Goal: Task Accomplishment & Management: Complete application form

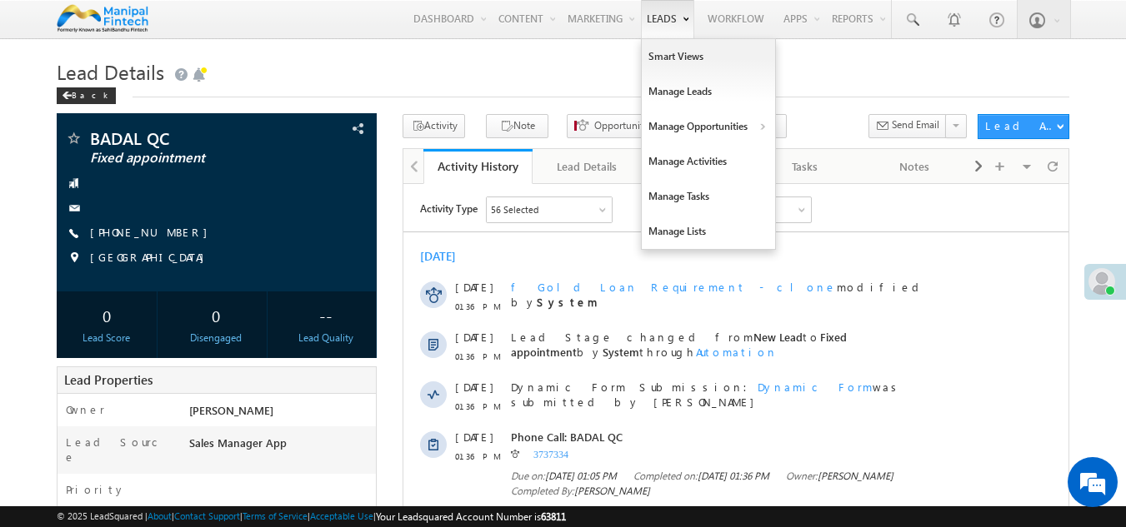
click at [656, 22] on link "Leads" at bounding box center [667, 19] width 53 height 38
click at [662, 87] on link "Manage Leads" at bounding box center [708, 91] width 133 height 35
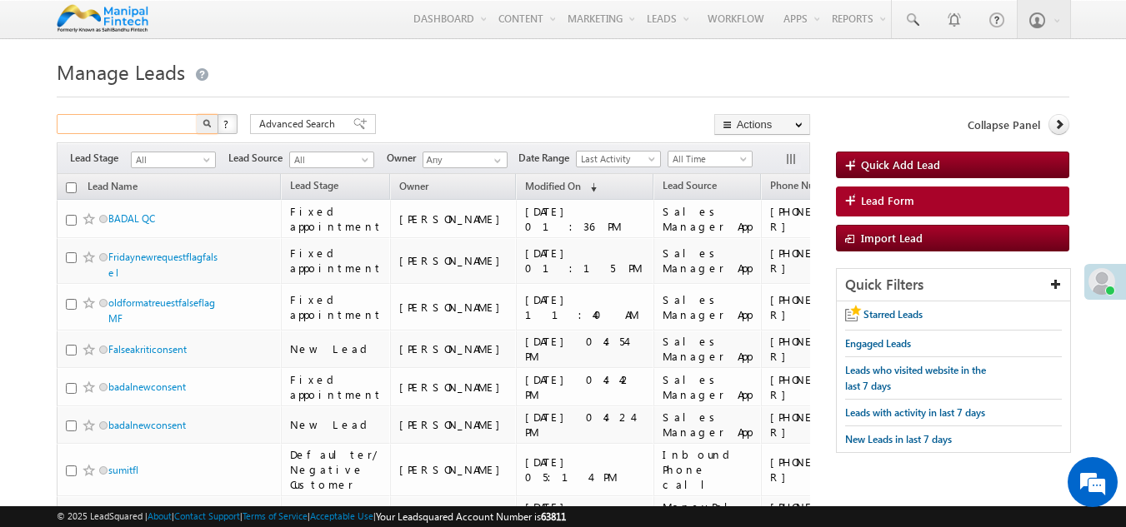
click at [114, 121] on input "text" at bounding box center [128, 124] width 142 height 20
type input "8800000001"
click at [197, 114] on button "button" at bounding box center [208, 124] width 22 height 20
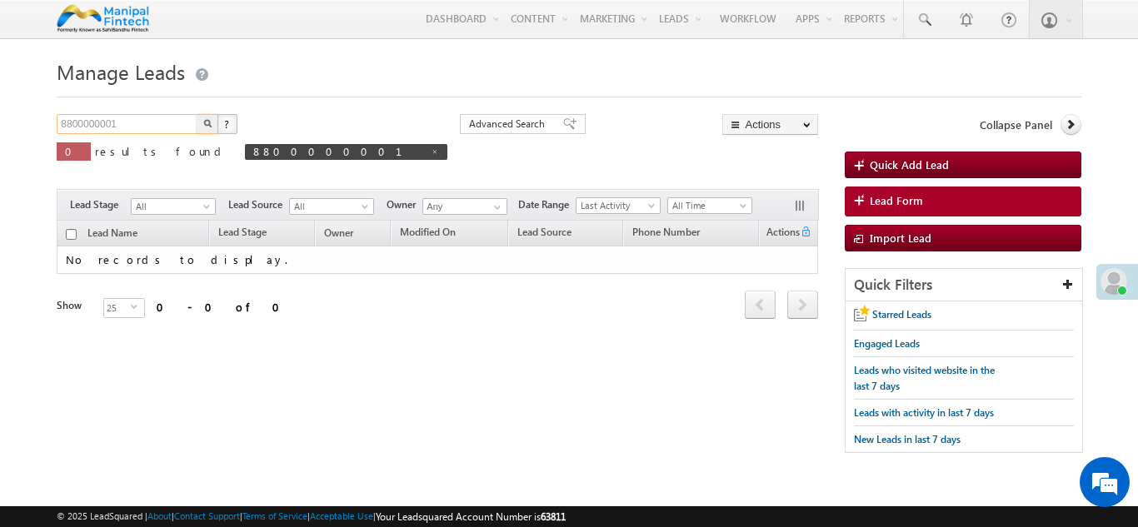
click at [170, 125] on input "8800000001" at bounding box center [128, 124] width 142 height 20
click at [431, 152] on span at bounding box center [435, 151] width 8 height 8
type input "Search Leads"
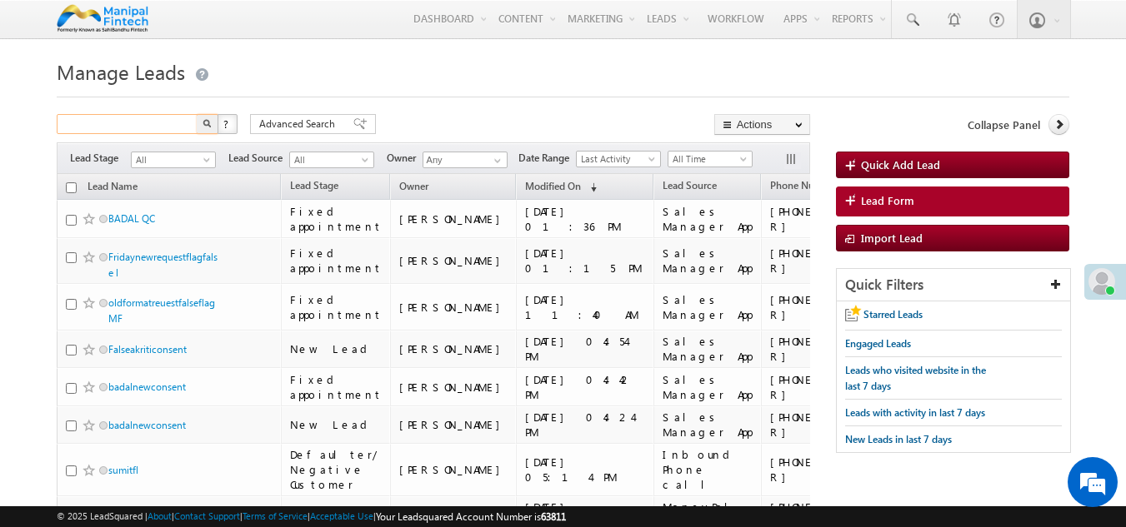
click at [139, 127] on input "text" at bounding box center [128, 124] width 142 height 20
click at [210, 123] on img "button" at bounding box center [207, 123] width 8 height 8
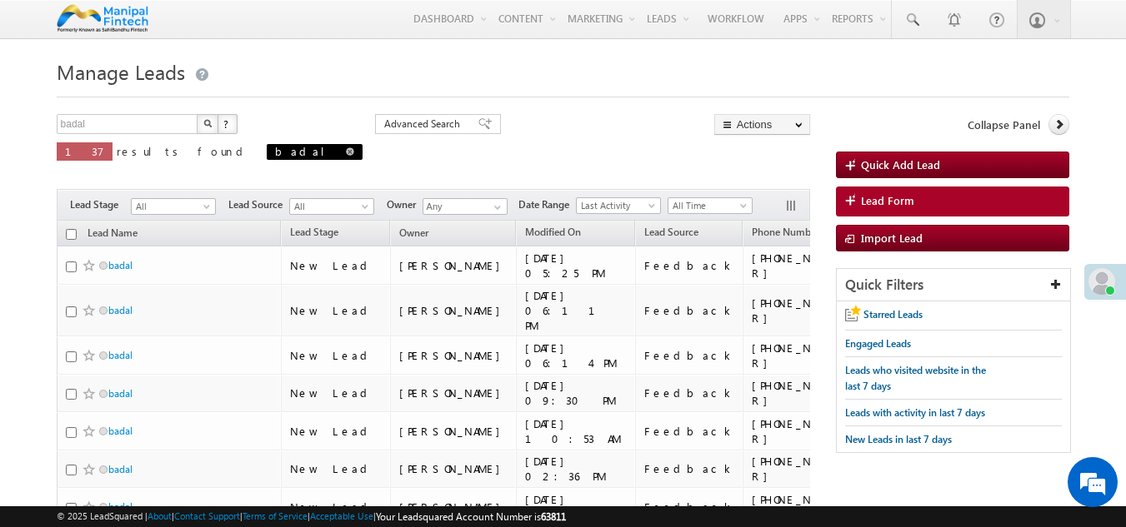
click at [346, 152] on span at bounding box center [350, 151] width 8 height 8
type input "Search Leads"
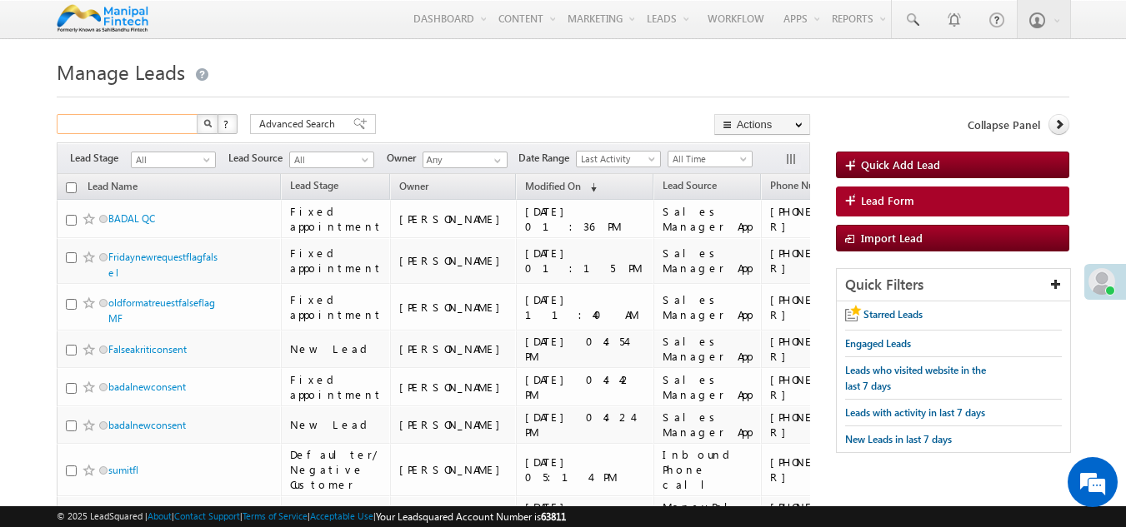
click at [81, 121] on input "text" at bounding box center [128, 124] width 142 height 20
type input "8800000001"
click at [211, 124] on img "button" at bounding box center [207, 123] width 8 height 8
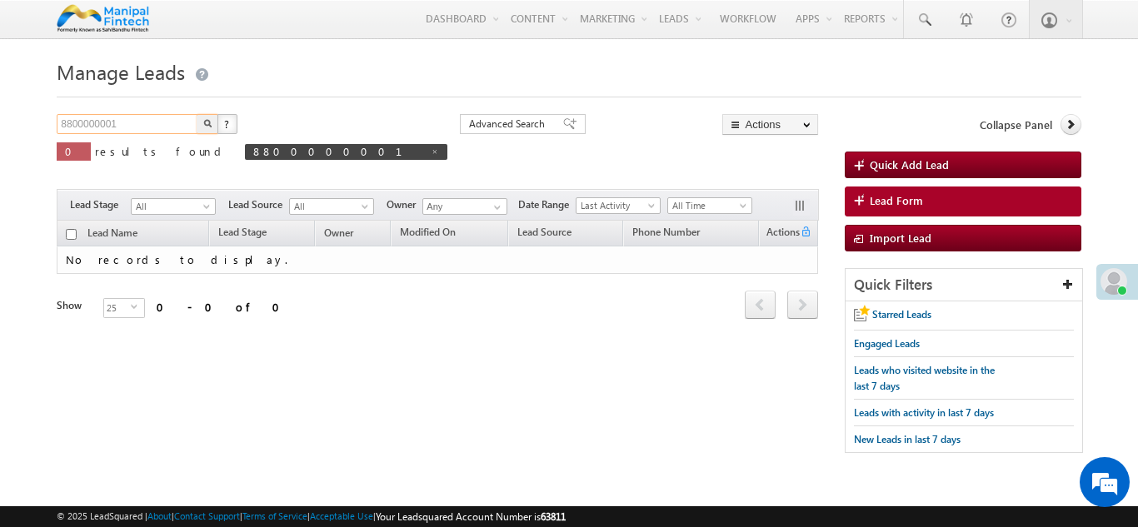
click at [153, 123] on input "8800000001" at bounding box center [128, 124] width 142 height 20
click at [197, 114] on button "button" at bounding box center [208, 124] width 22 height 20
click at [165, 125] on input "8800000001" at bounding box center [128, 124] width 142 height 20
click at [197, 114] on button "button" at bounding box center [208, 124] width 22 height 20
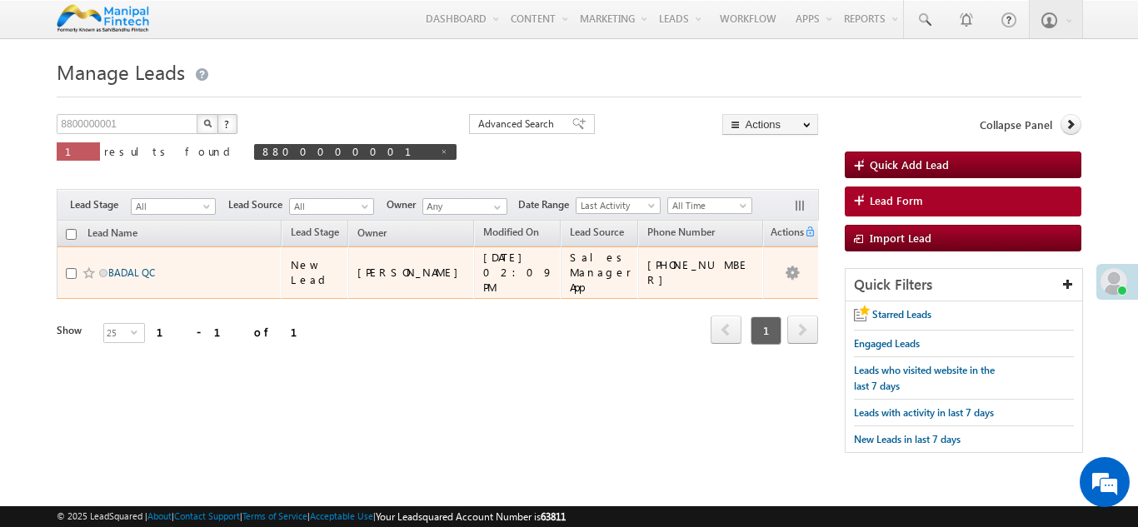
click at [142, 267] on link "BADAL QC" at bounding box center [131, 273] width 47 height 12
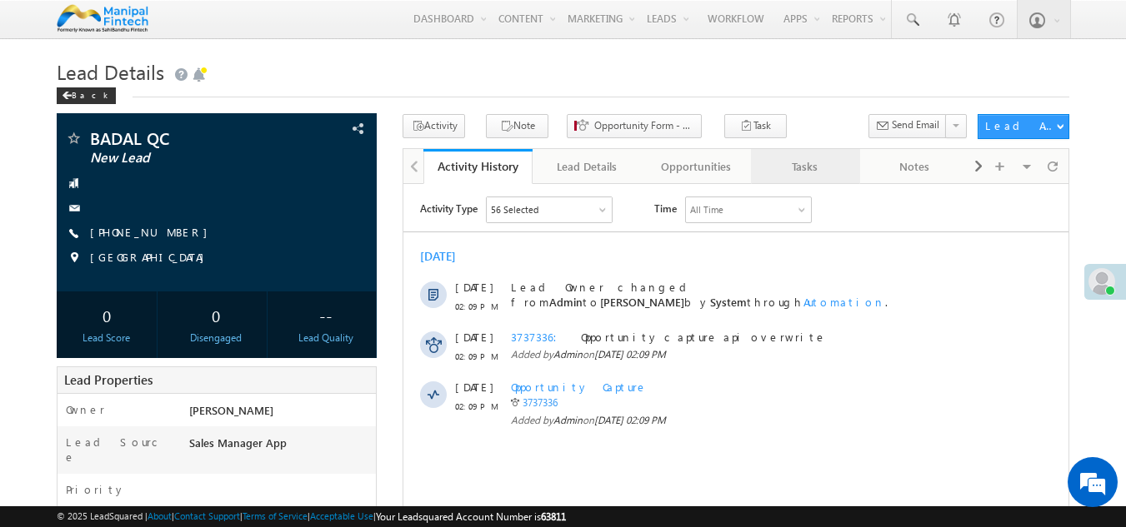
click at [814, 172] on div "Tasks" at bounding box center [804, 167] width 81 height 20
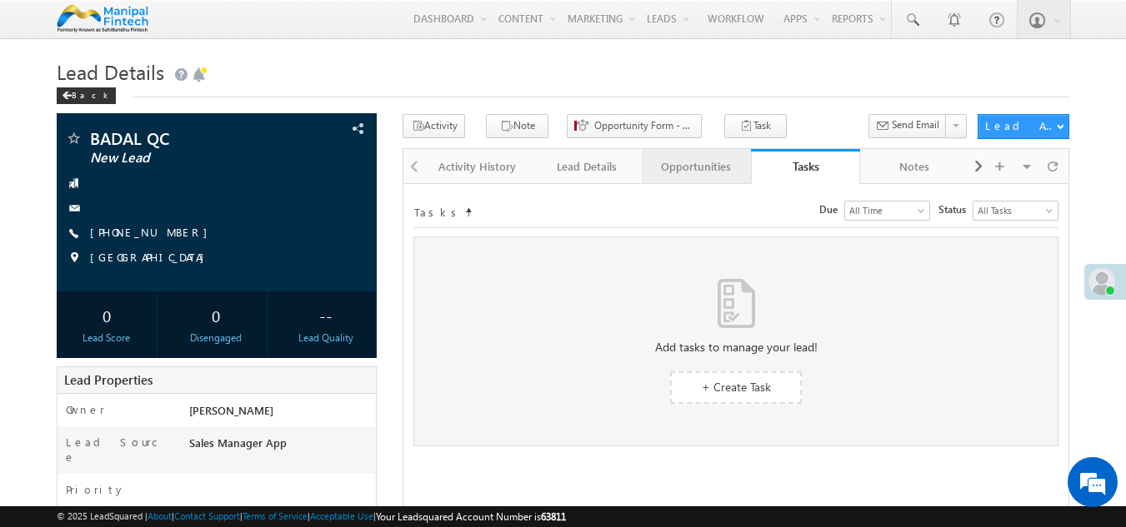
click at [678, 161] on div "Opportunities" at bounding box center [695, 167] width 81 height 20
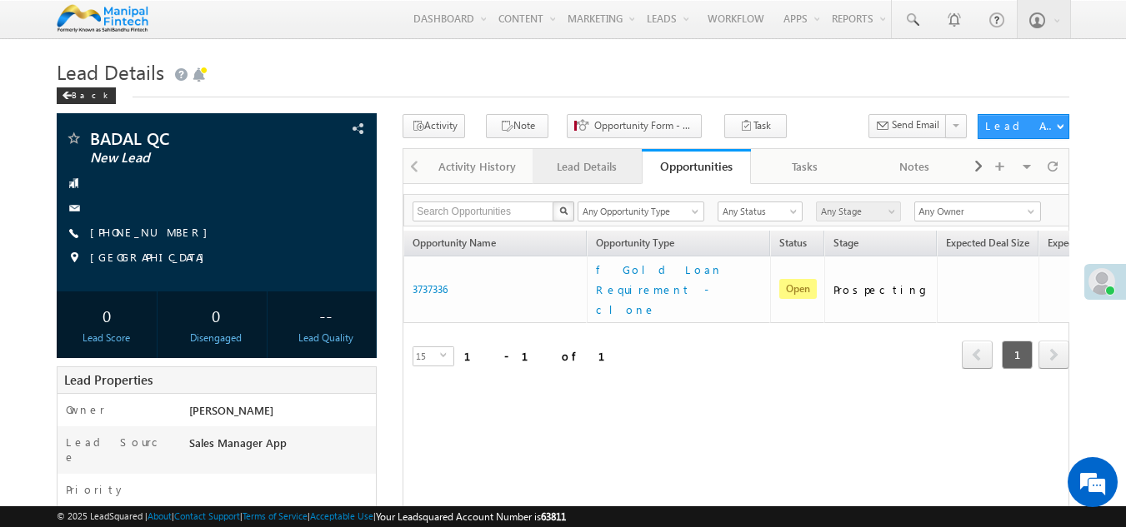
click at [597, 167] on div "Lead Details" at bounding box center [586, 167] width 81 height 20
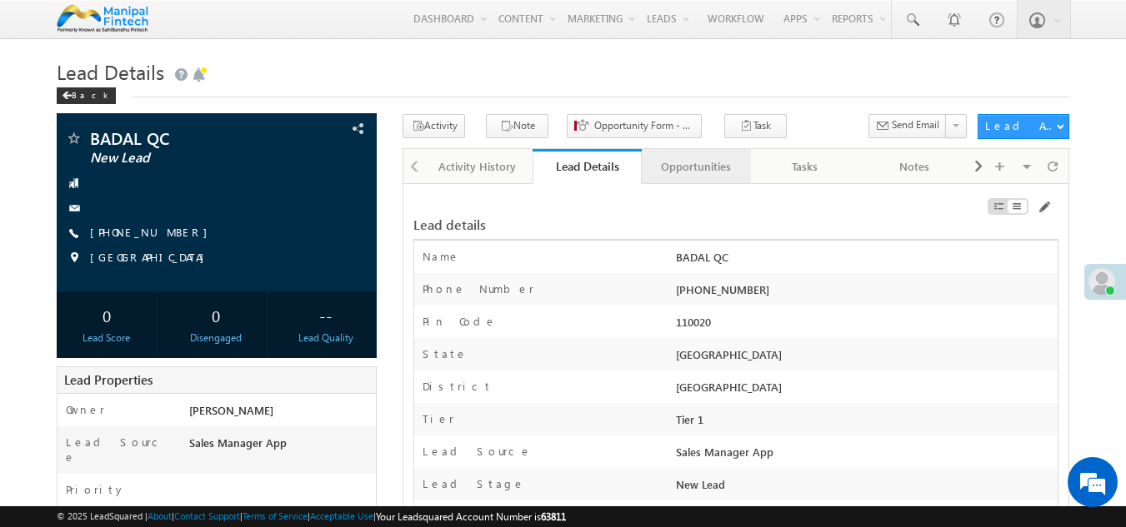
click at [671, 172] on div "Opportunities" at bounding box center [695, 167] width 81 height 20
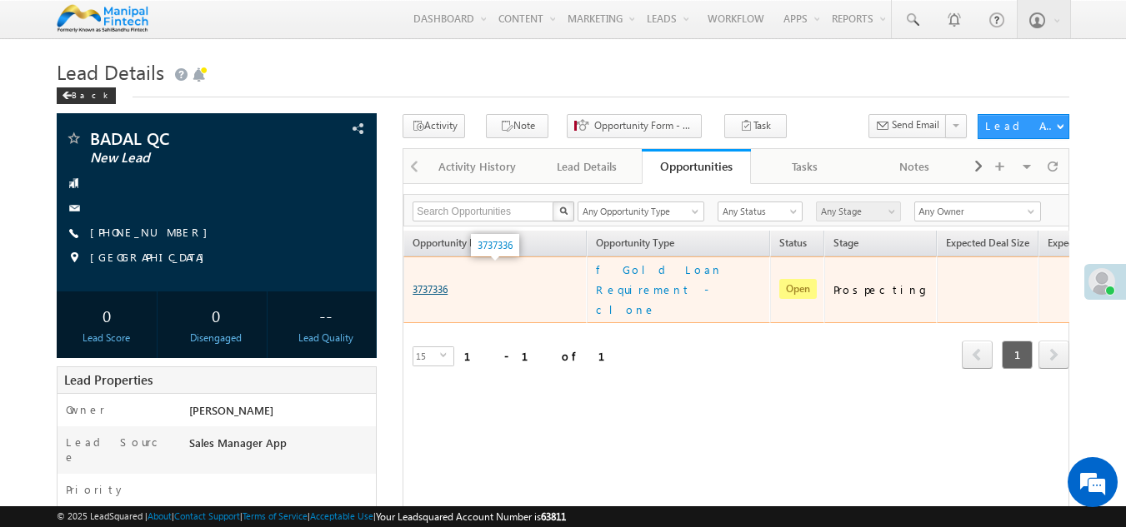
click at [438, 283] on link "3737336" at bounding box center [429, 289] width 35 height 12
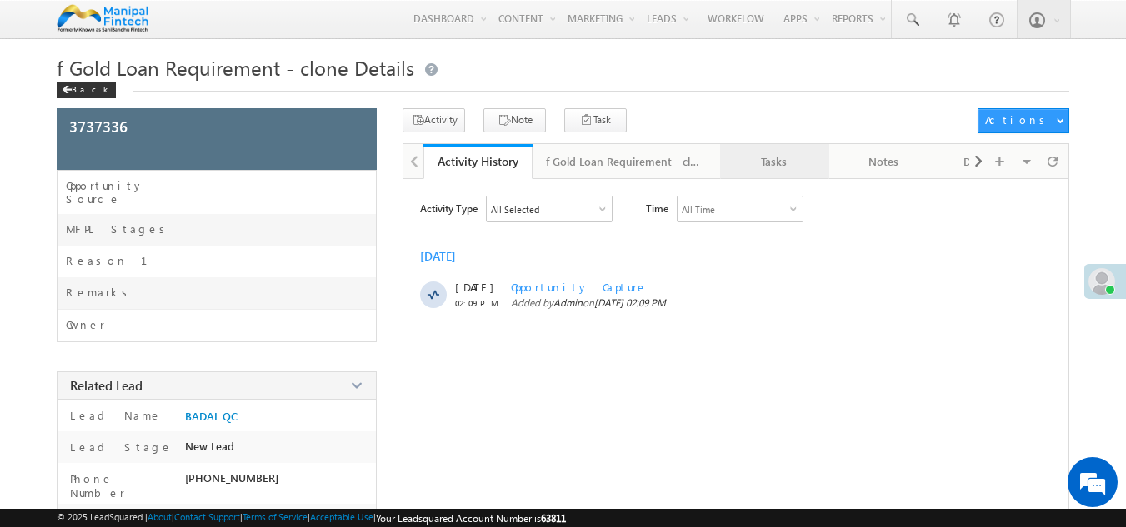
click at [788, 163] on div "Tasks" at bounding box center [773, 162] width 81 height 20
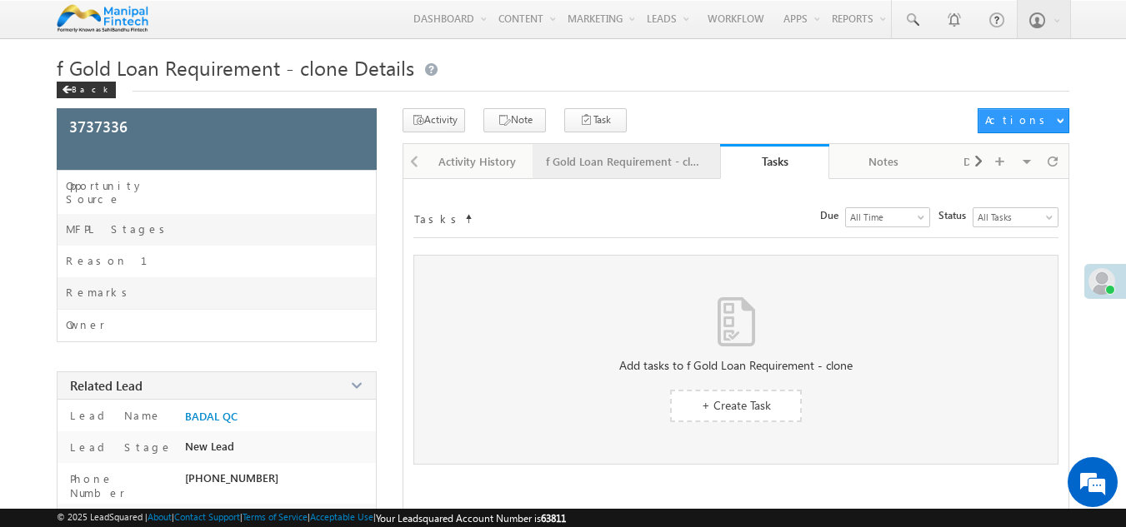
click at [562, 167] on div "f Gold Loan Requirement - clone Details" at bounding box center [625, 162] width 159 height 20
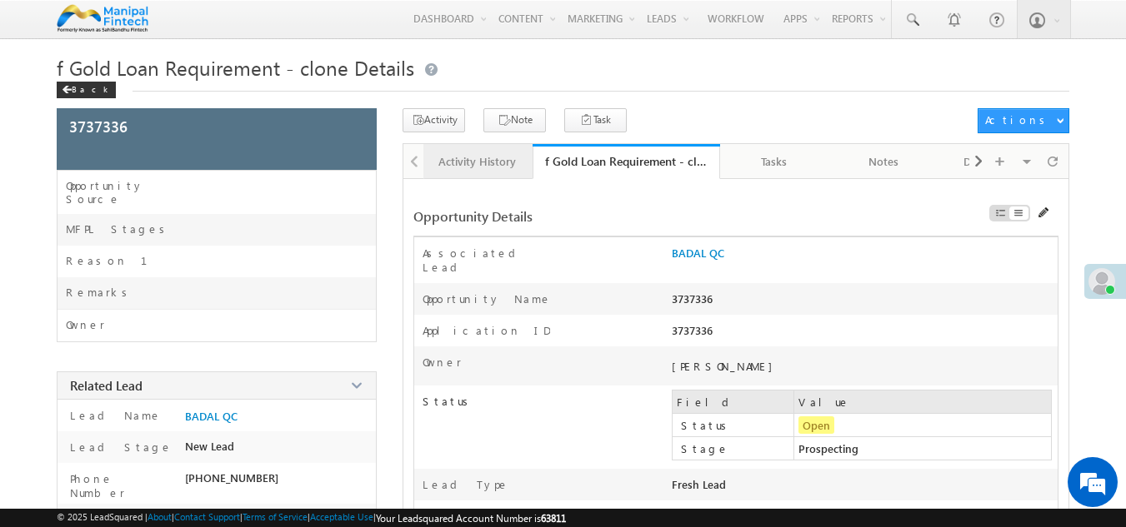
click at [467, 165] on div "Activity History" at bounding box center [477, 162] width 81 height 20
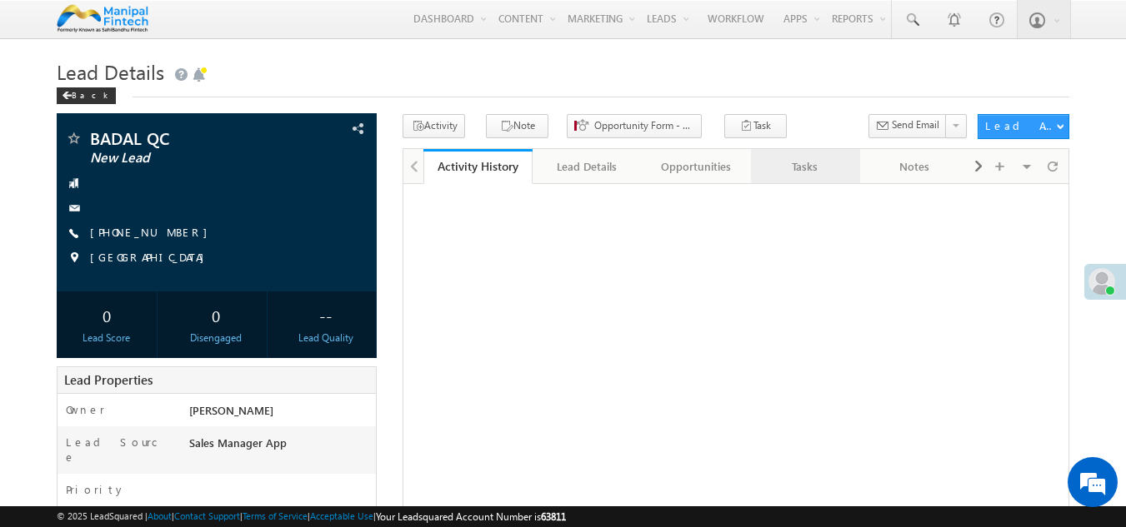
click at [795, 184] on link "Tasks" at bounding box center [805, 166] width 109 height 35
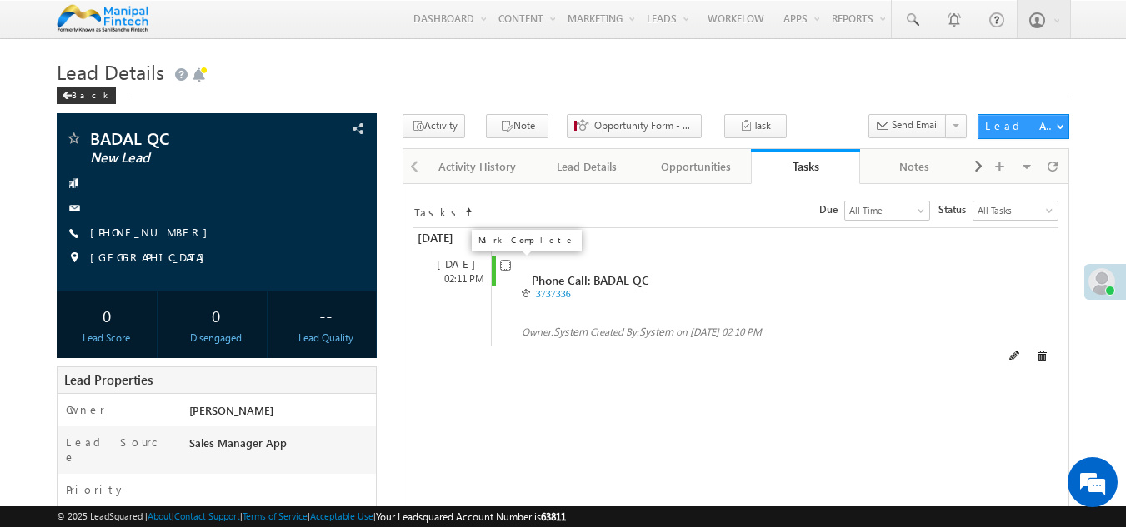
click at [509, 270] on input "checkbox" at bounding box center [505, 265] width 11 height 11
checkbox input "false"
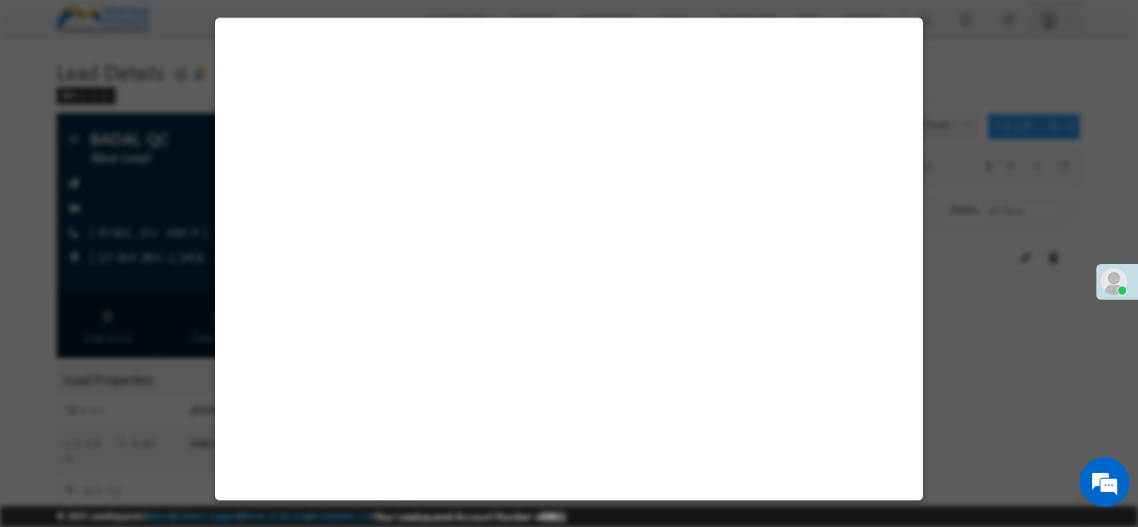
select select "Sales Manager App"
select select "Fresh Lead"
select select "Doorstep"
select select "Open"
select select "Fresh Lead"
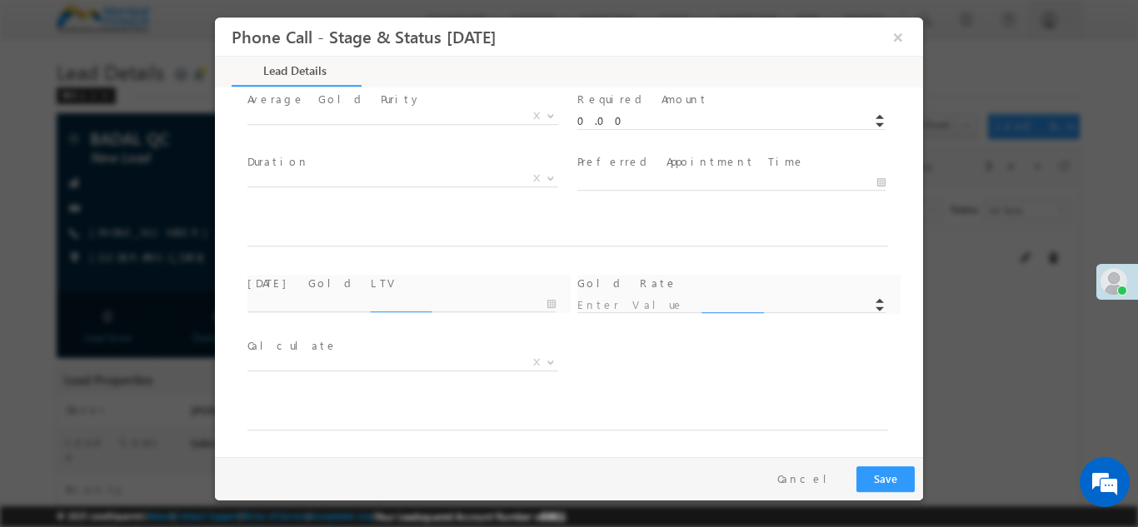
scroll to position [973, 0]
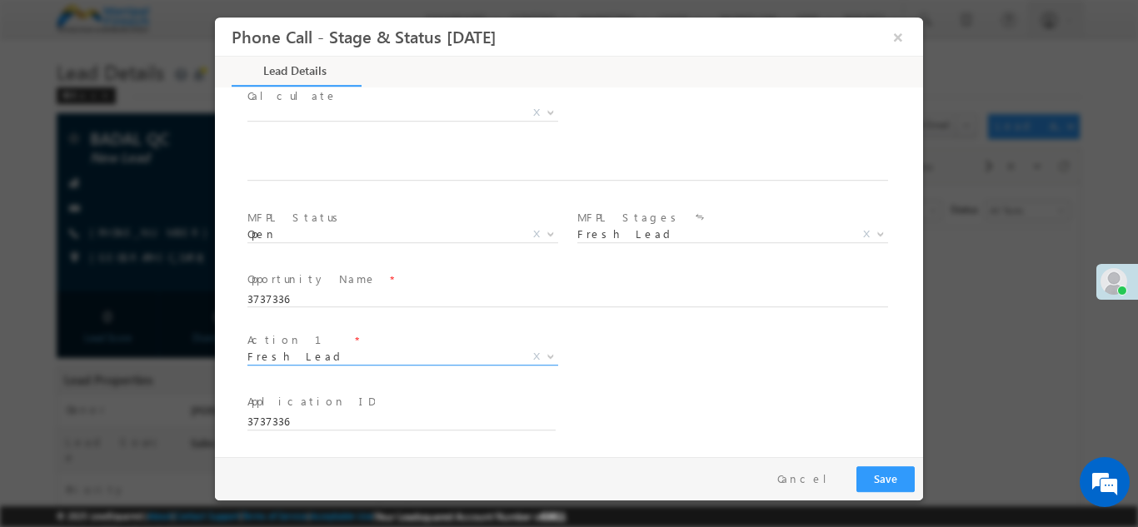
click at [378, 362] on span "Fresh Lead" at bounding box center [382, 355] width 271 height 15
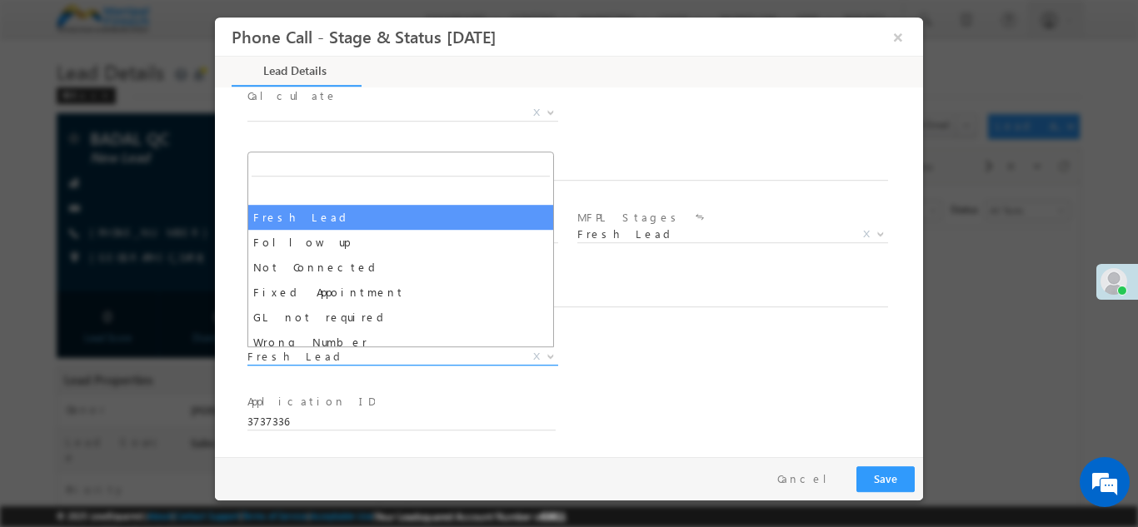
scroll to position [0, 0]
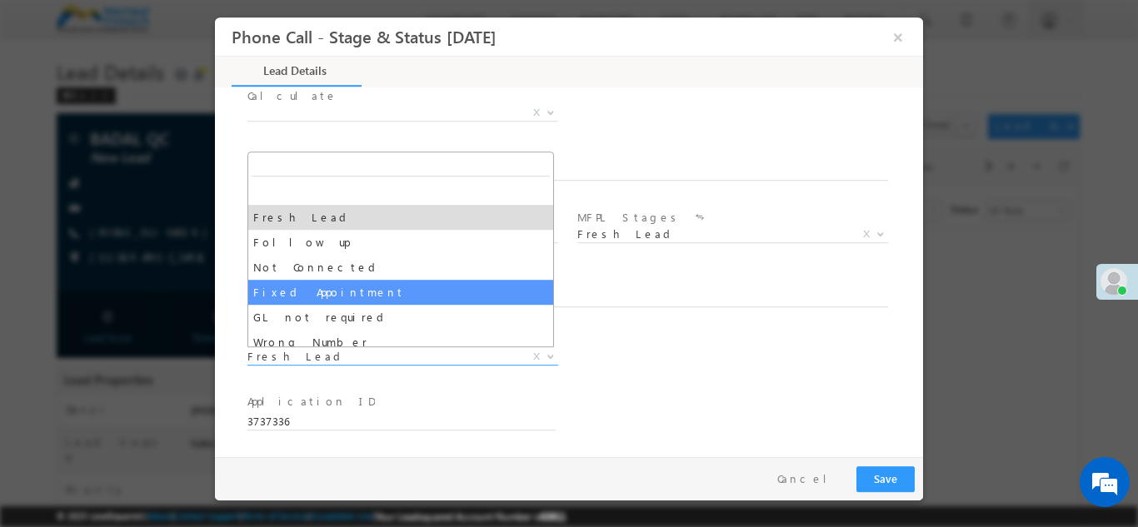
type input "09/26/25 2:10 PM"
select select "Fixed Appointment"
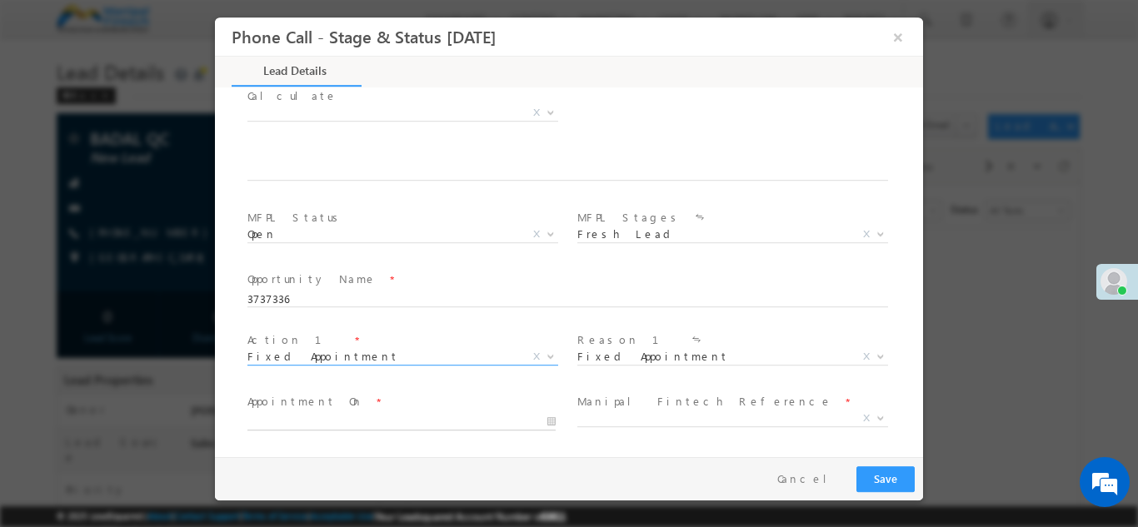
type input "09/26/25 2:11 PM"
type input "11"
click at [290, 422] on input "09/26/25 2:11 PM" at bounding box center [401, 421] width 308 height 17
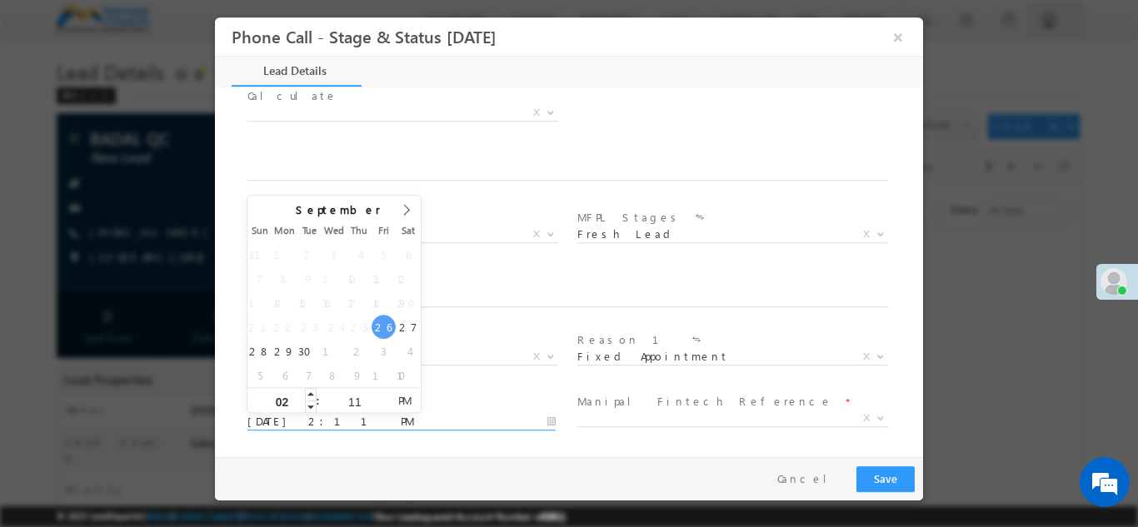
type input "0"
click at [294, 402] on input "02" at bounding box center [281, 401] width 69 height 11
type input "3"
type input "09/26/25 3:11 PM"
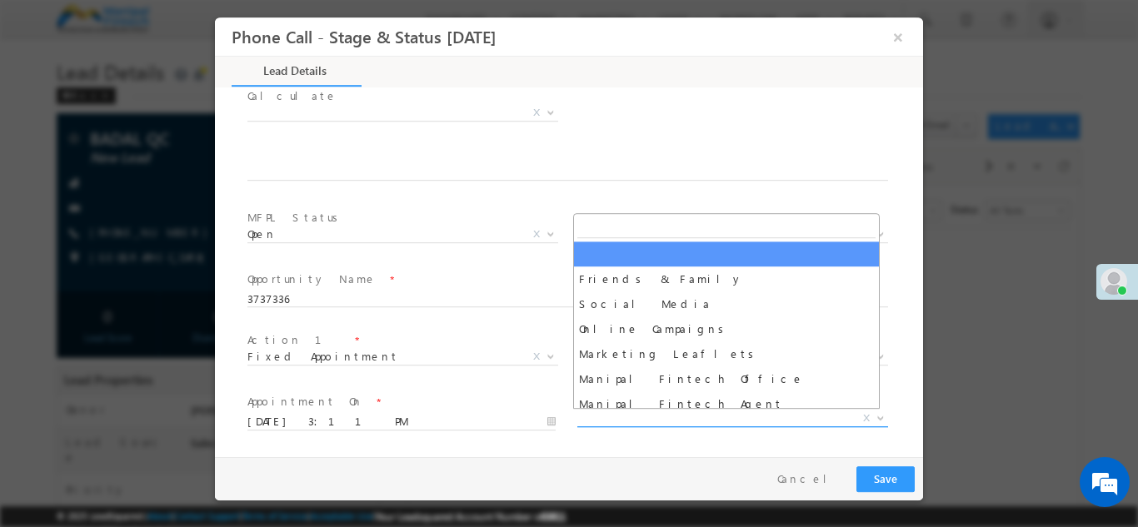
click at [600, 423] on span "X" at bounding box center [732, 418] width 311 height 17
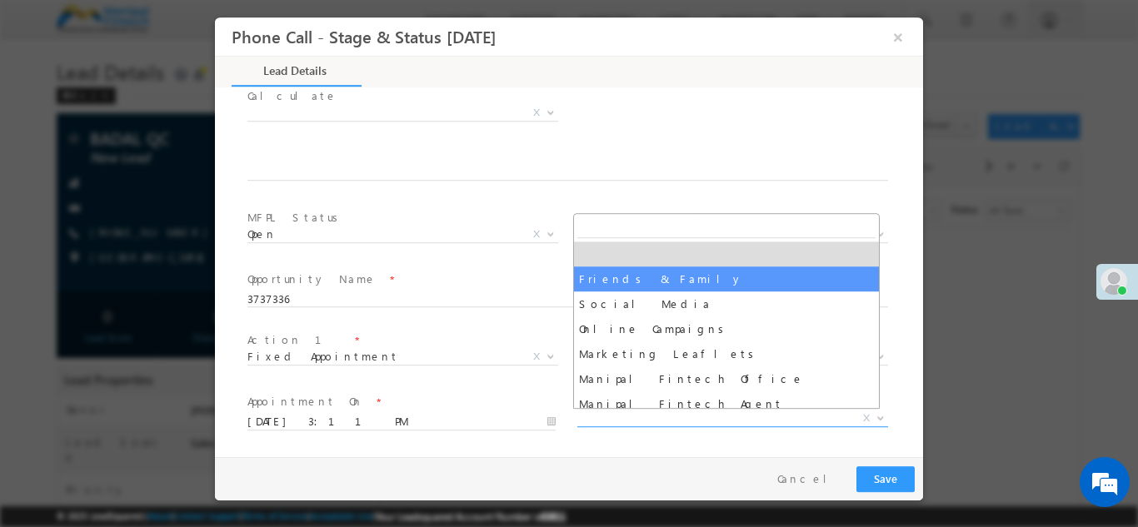
select select "Friends & Family"
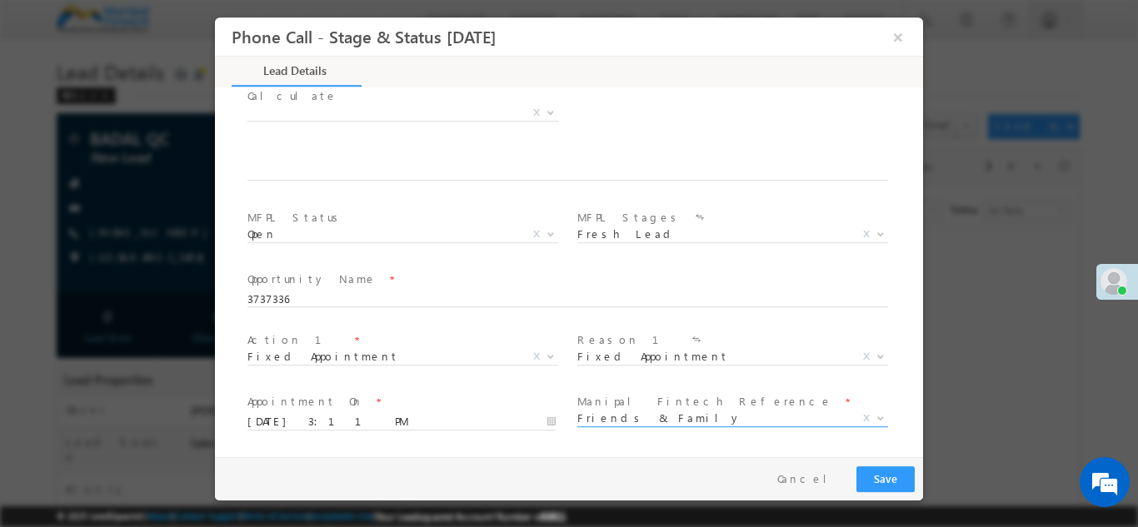
scroll to position [1096, 0]
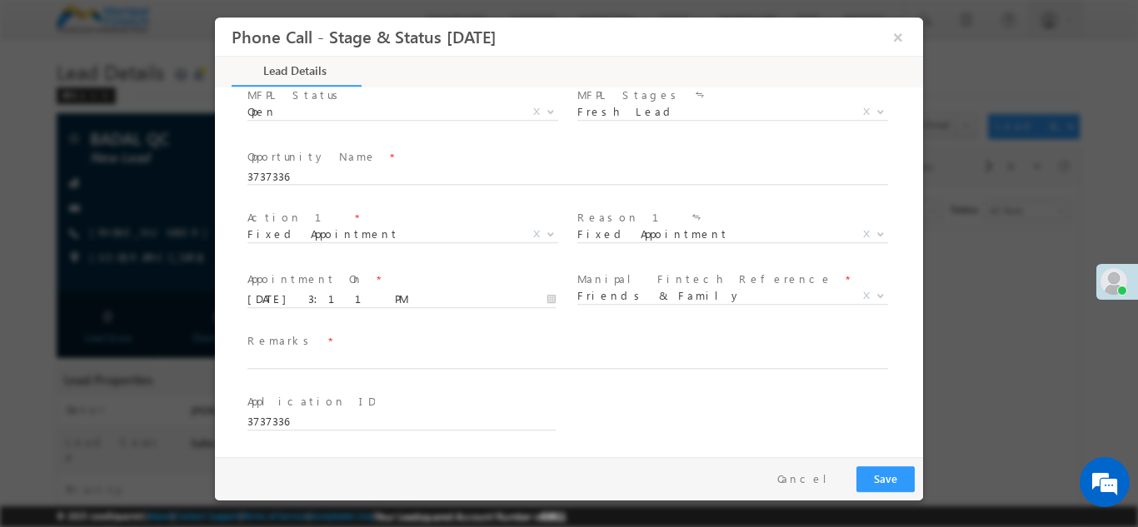
click at [349, 352] on span at bounding box center [575, 361] width 656 height 18
click at [347, 355] on input "text" at bounding box center [567, 360] width 641 height 17
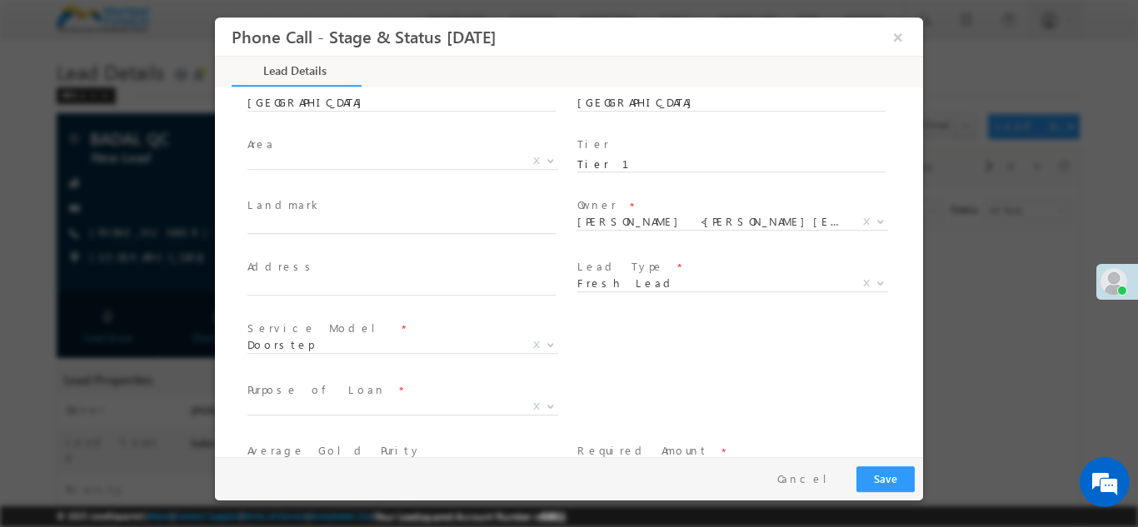
scroll to position [0, 0]
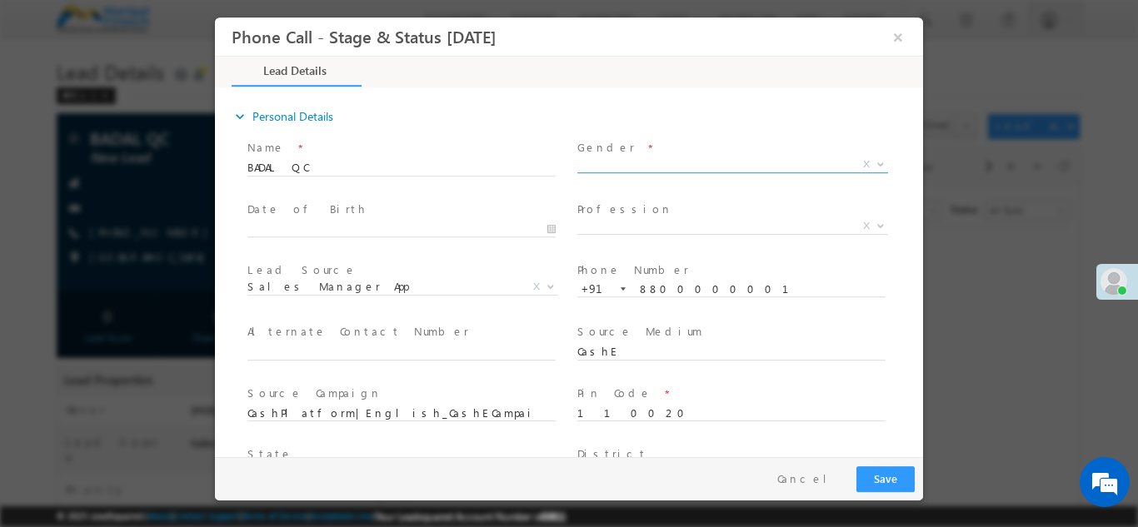
type input "badal 801"
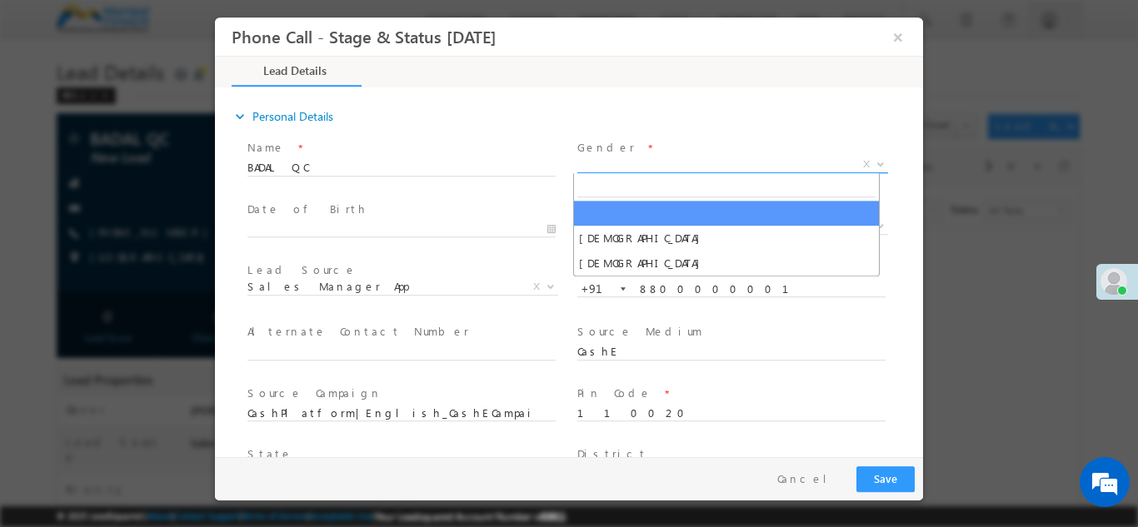
click at [582, 162] on span "X" at bounding box center [732, 164] width 311 height 17
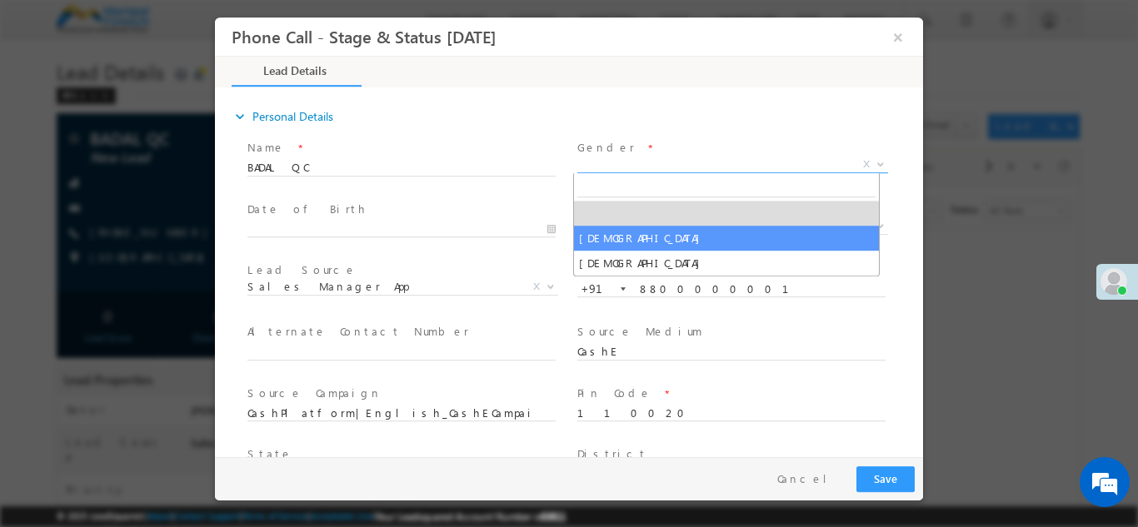
select select "[DEMOGRAPHIC_DATA]"
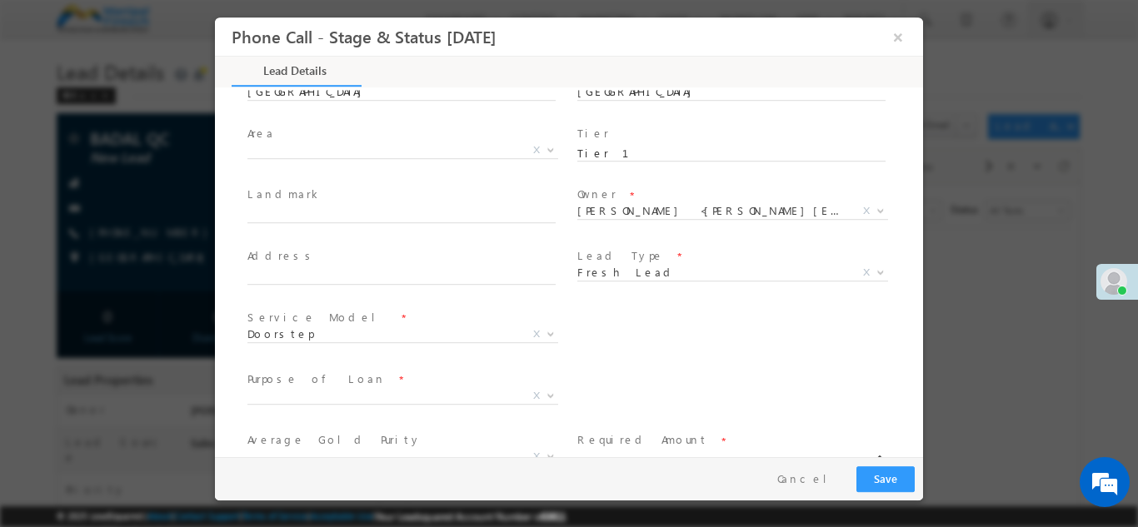
scroll to position [395, 0]
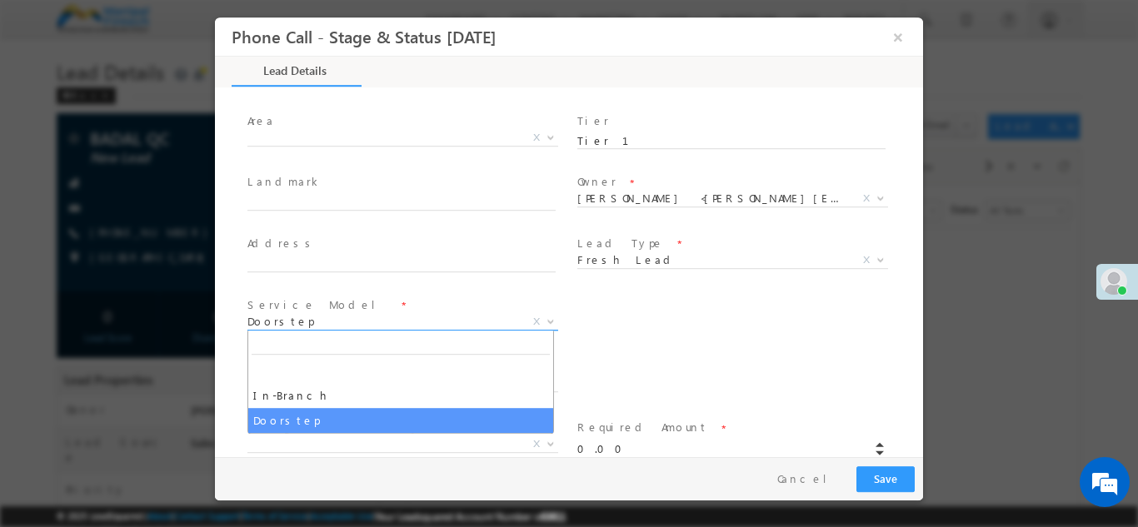
click at [397, 319] on span "Doorstep" at bounding box center [382, 320] width 271 height 15
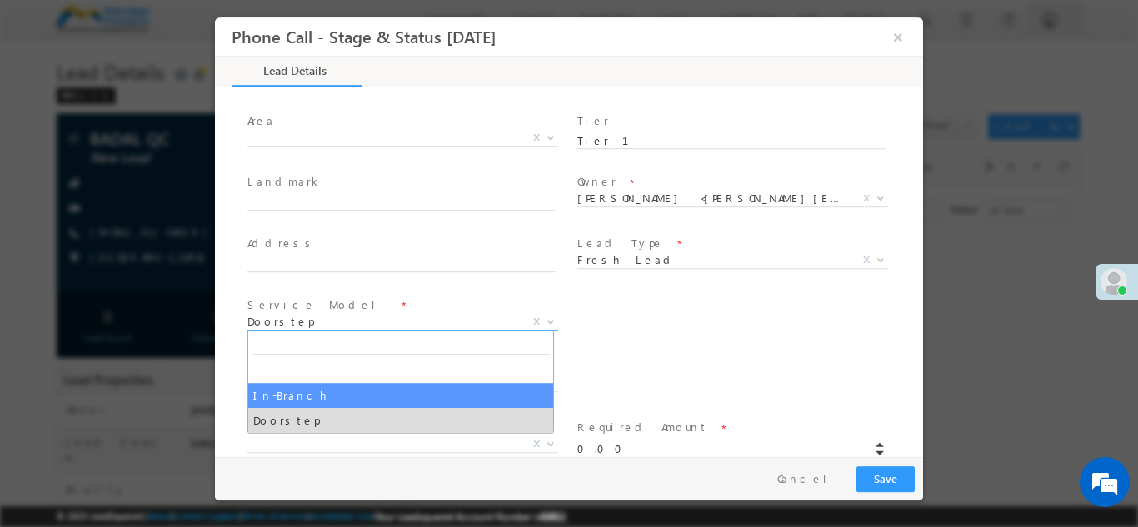
select select "In-Branch"
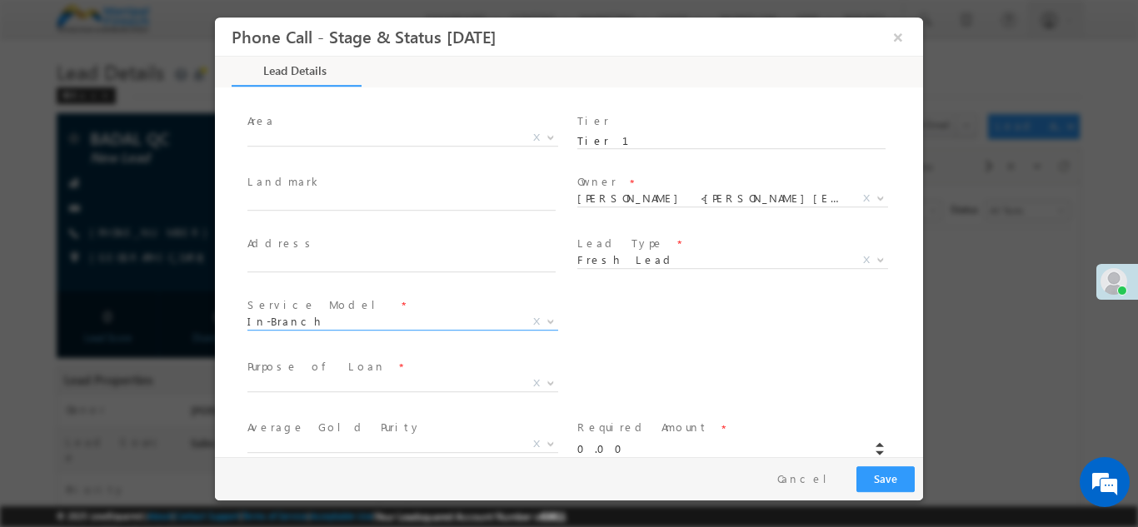
scroll to position [484, 0]
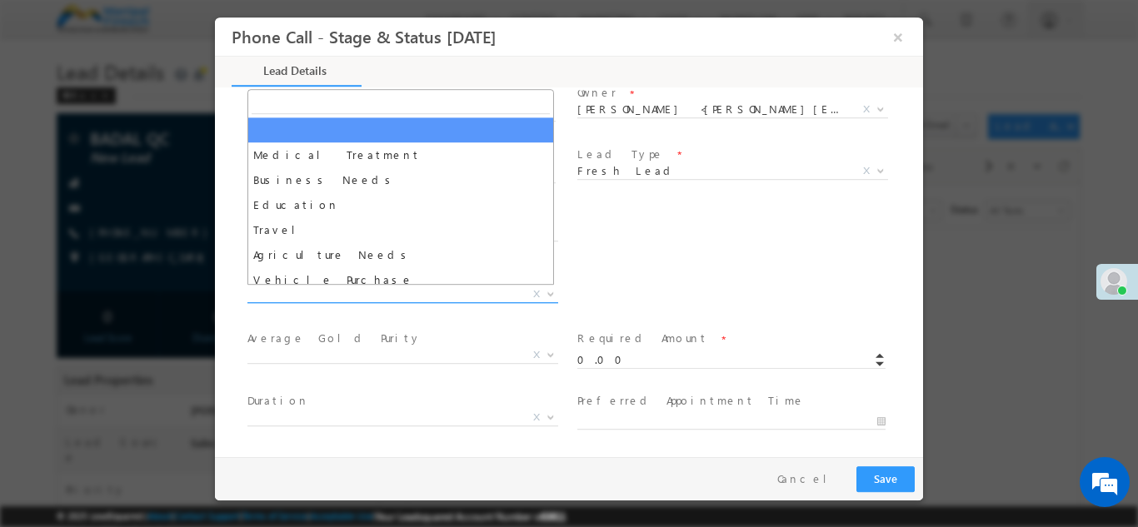
click at [395, 297] on span "X" at bounding box center [402, 294] width 311 height 17
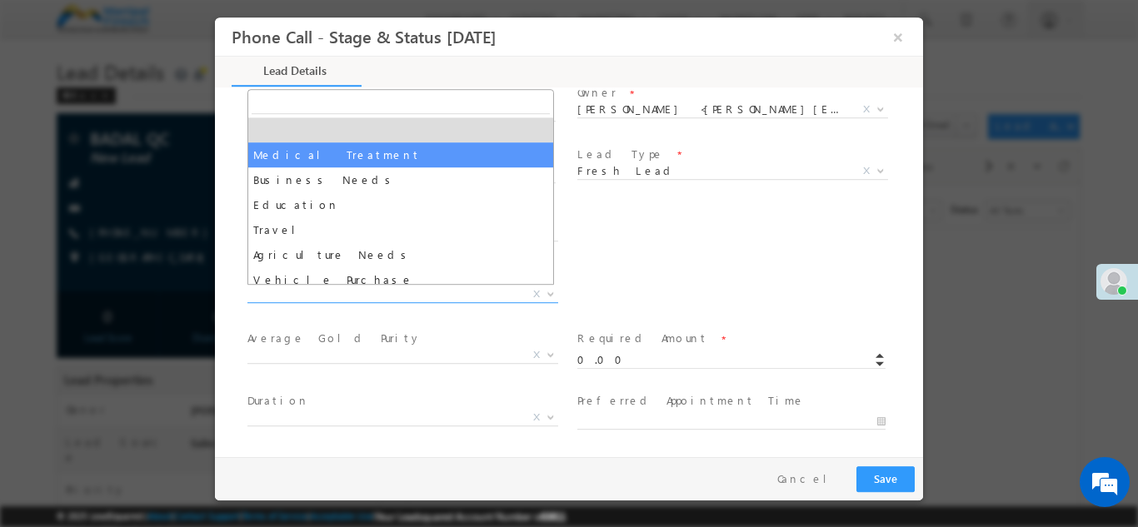
select select "Medical Treatment"
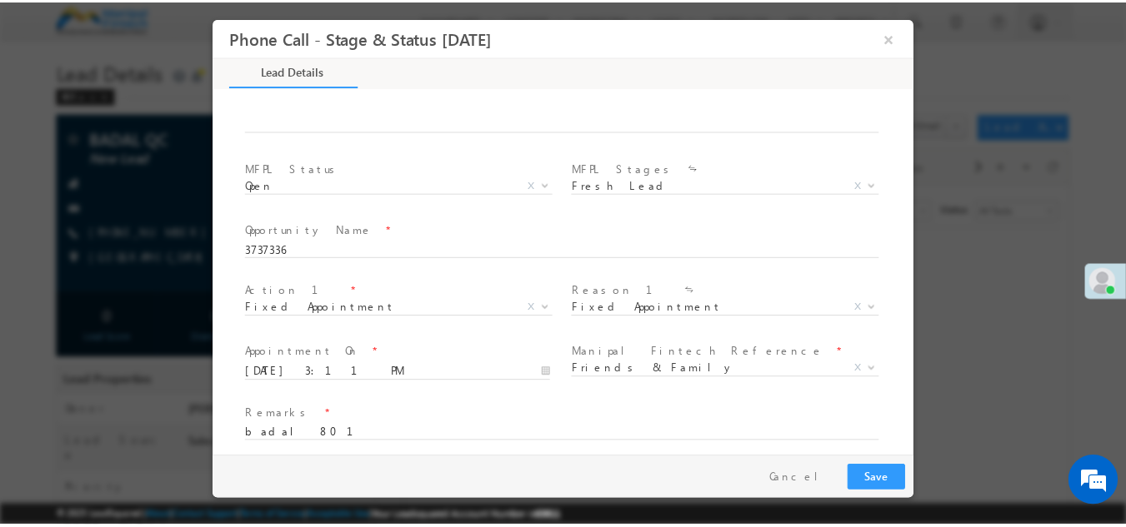
scroll to position [1096, 0]
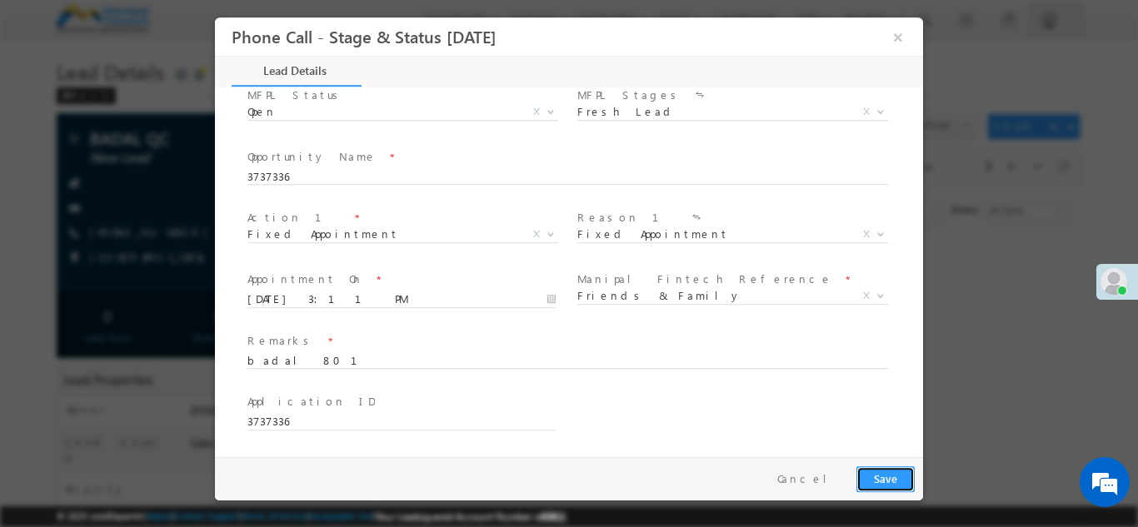
click at [887, 469] on button "Save" at bounding box center [886, 479] width 58 height 26
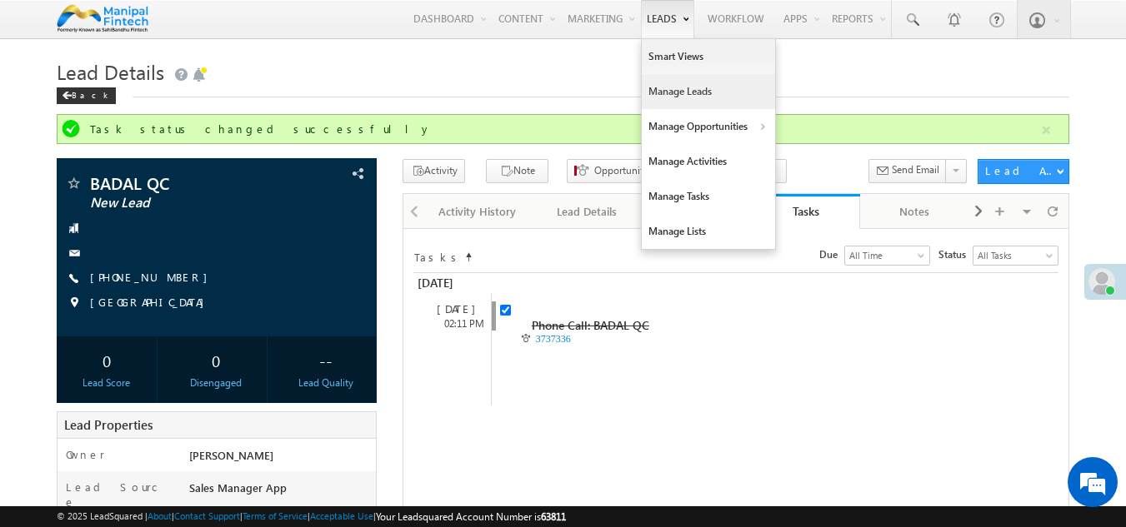
click at [653, 80] on link "Manage Leads" at bounding box center [708, 91] width 133 height 35
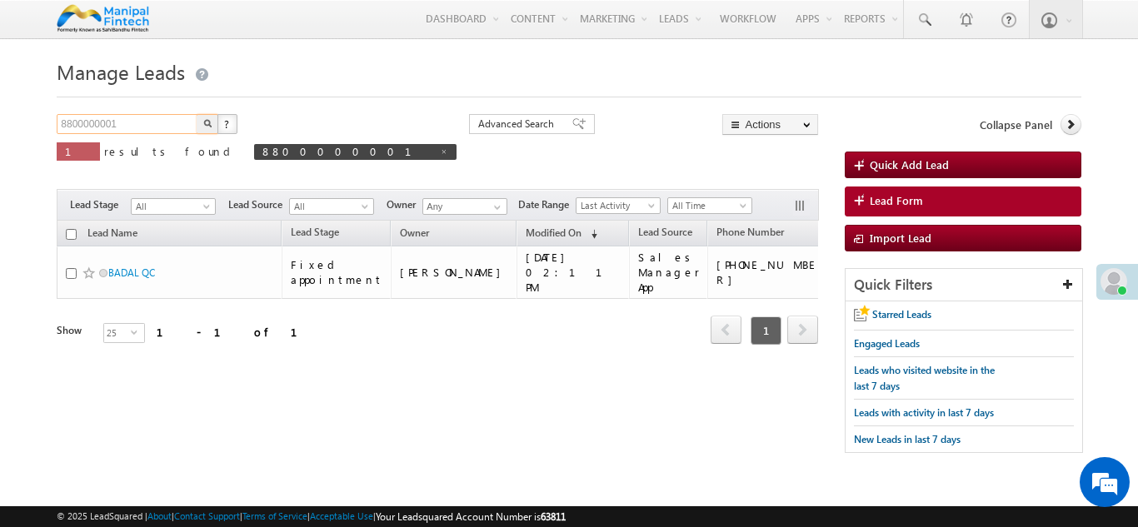
click at [143, 124] on input "8800000001" at bounding box center [128, 124] width 142 height 20
type input "8800000002"
click at [197, 114] on button "button" at bounding box center [208, 124] width 22 height 20
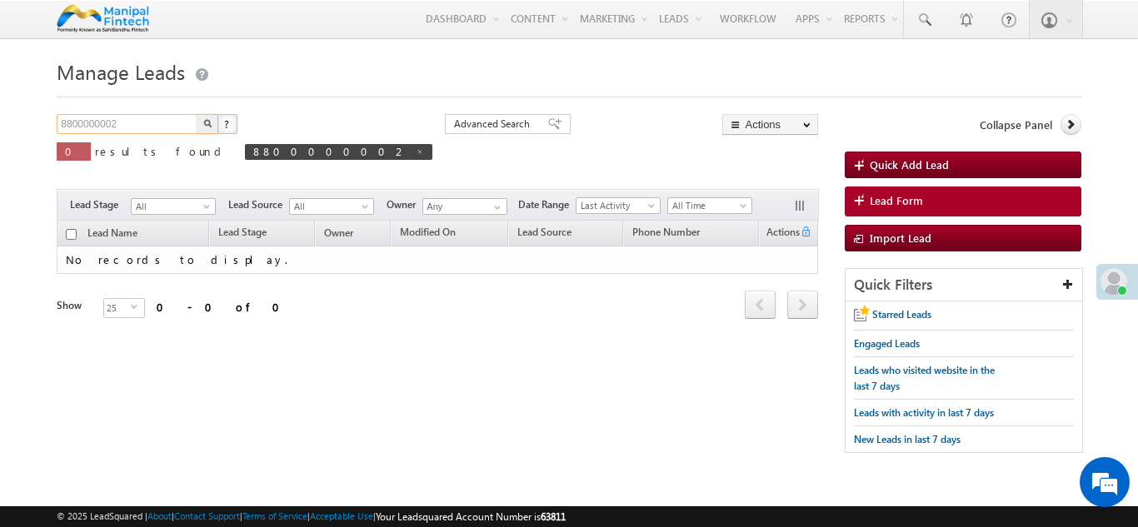
click at [167, 122] on input "8800000002" at bounding box center [128, 124] width 142 height 20
click at [197, 114] on button "button" at bounding box center [208, 124] width 22 height 20
click at [167, 122] on input "8800000002" at bounding box center [128, 124] width 142 height 20
click at [197, 114] on button "button" at bounding box center [208, 124] width 22 height 20
click at [245, 154] on span "8800000002" at bounding box center [338, 152] width 187 height 16
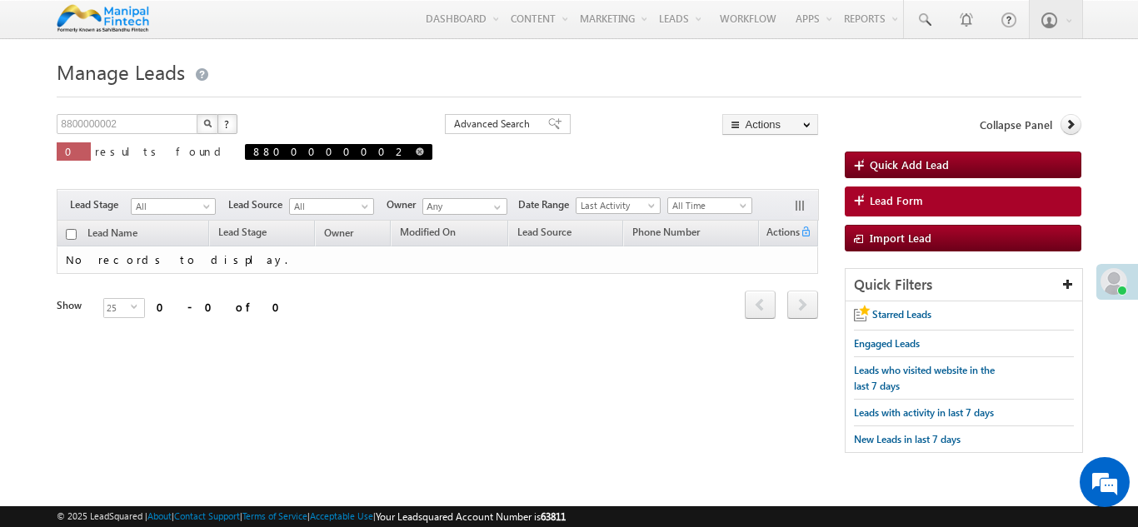
click at [416, 152] on span at bounding box center [420, 151] width 8 height 8
type input "Search Leads"
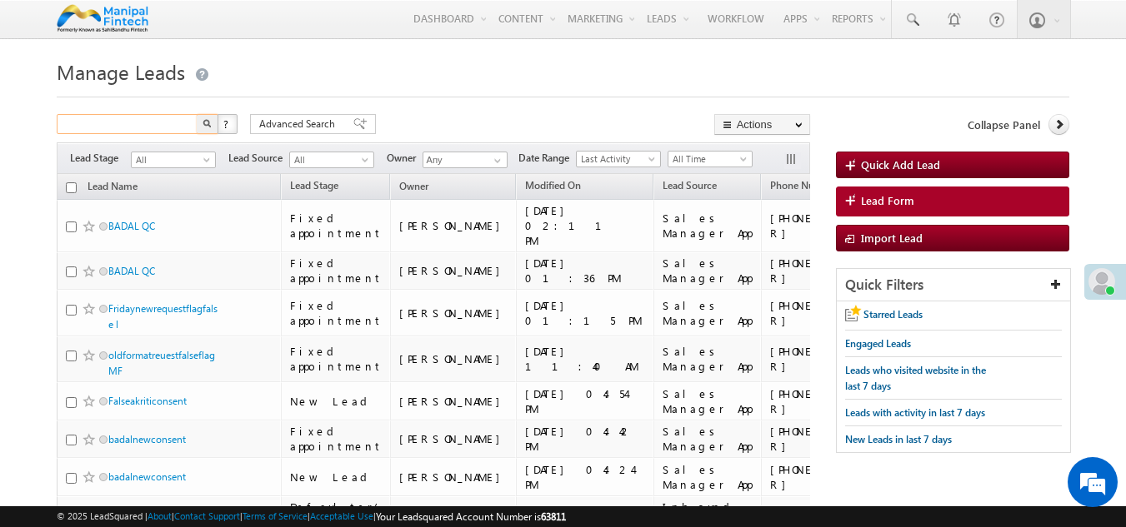
click at [179, 124] on input "text" at bounding box center [128, 124] width 142 height 20
type input "Search Leads"
click at [526, 68] on h1 "Manage Leads" at bounding box center [563, 70] width 1013 height 32
click at [153, 127] on input "text" at bounding box center [128, 124] width 142 height 20
type input "8800000002"
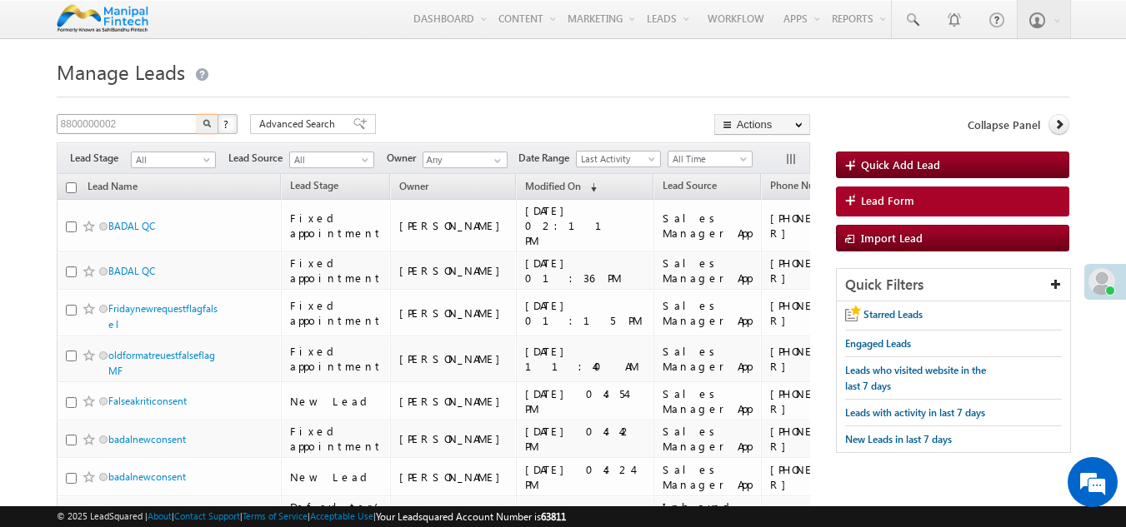
click at [197, 114] on button "button" at bounding box center [208, 124] width 22 height 20
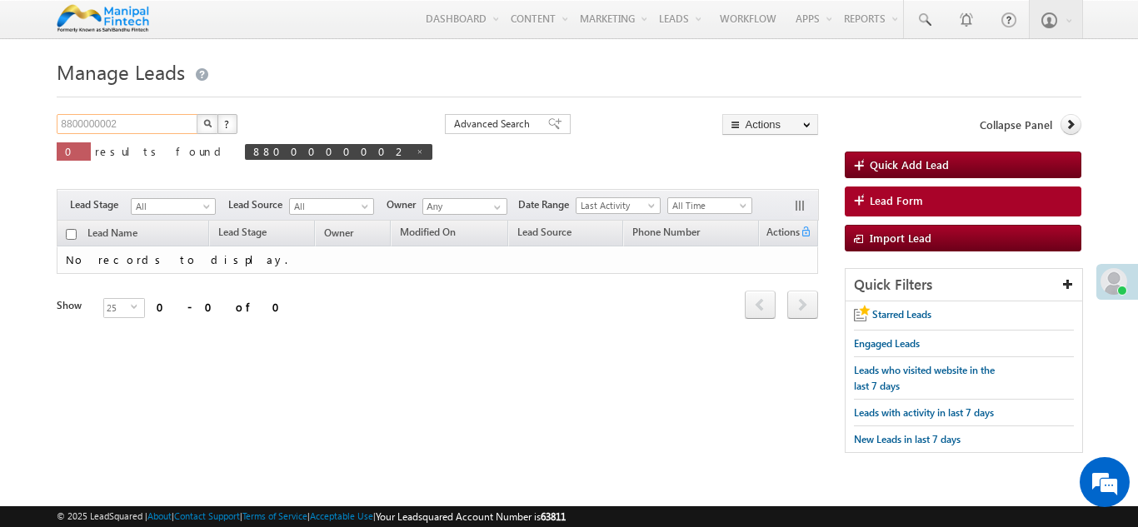
click at [172, 127] on input "8800000002" at bounding box center [128, 124] width 142 height 20
click at [197, 114] on button "button" at bounding box center [208, 124] width 22 height 20
click at [416, 152] on span at bounding box center [420, 151] width 8 height 8
type input "Search Leads"
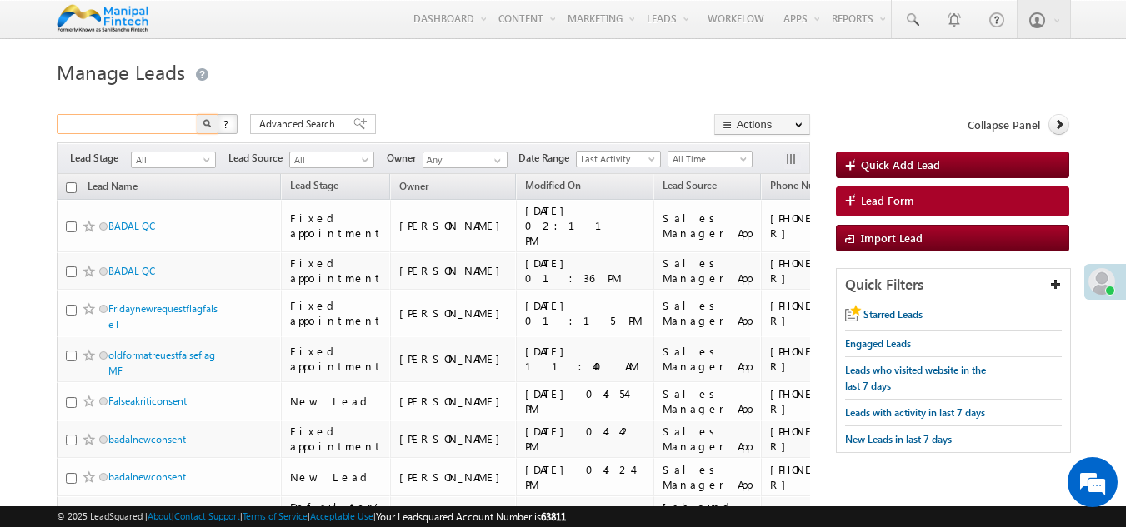
click at [130, 128] on input "text" at bounding box center [128, 124] width 142 height 20
click at [197, 114] on button "button" at bounding box center [208, 124] width 22 height 20
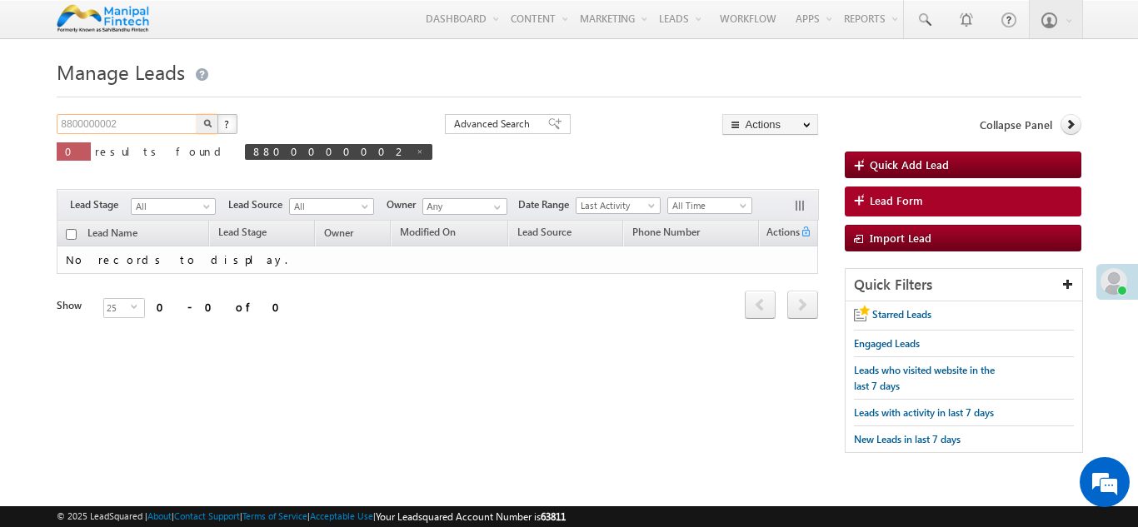
click at [140, 122] on input "8800000002" at bounding box center [128, 124] width 142 height 20
click at [197, 114] on button "button" at bounding box center [208, 124] width 22 height 20
click at [416, 153] on span at bounding box center [420, 151] width 8 height 8
type input "Search Leads"
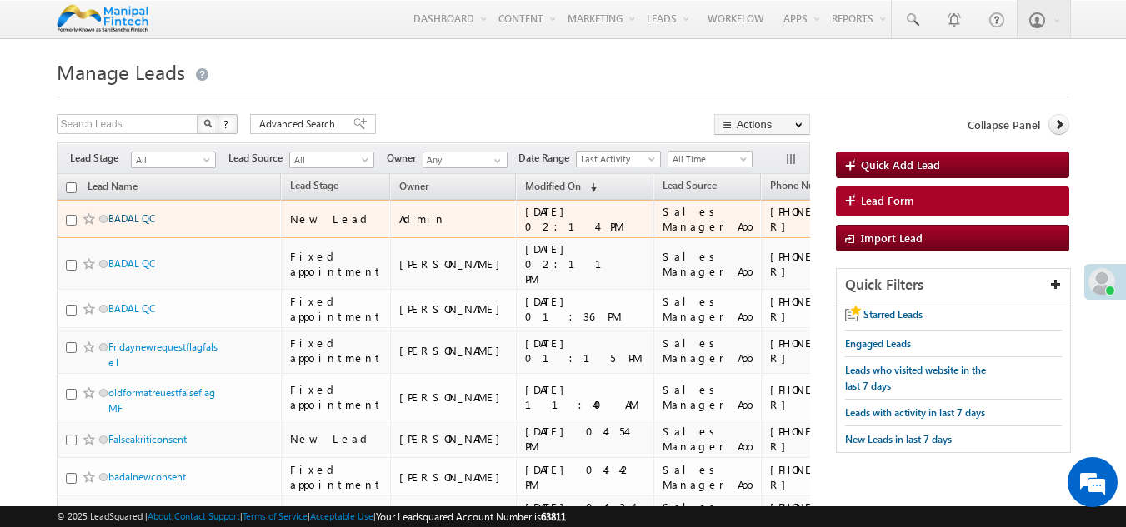
click at [123, 225] on link "BADAL QC" at bounding box center [131, 218] width 47 height 12
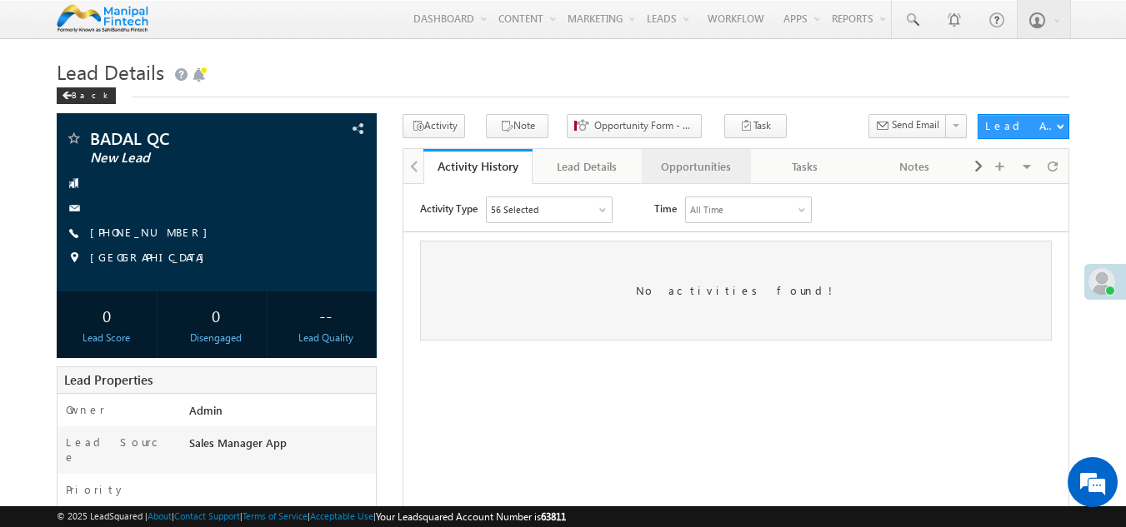
click at [700, 172] on div "Opportunities" at bounding box center [695, 167] width 81 height 20
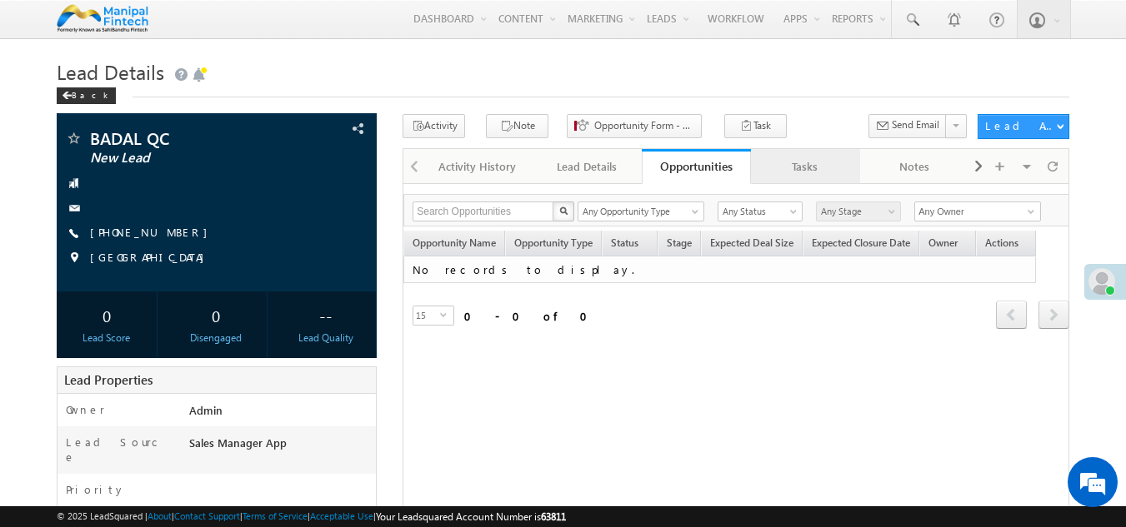
click at [792, 168] on div "Tasks" at bounding box center [804, 167] width 81 height 20
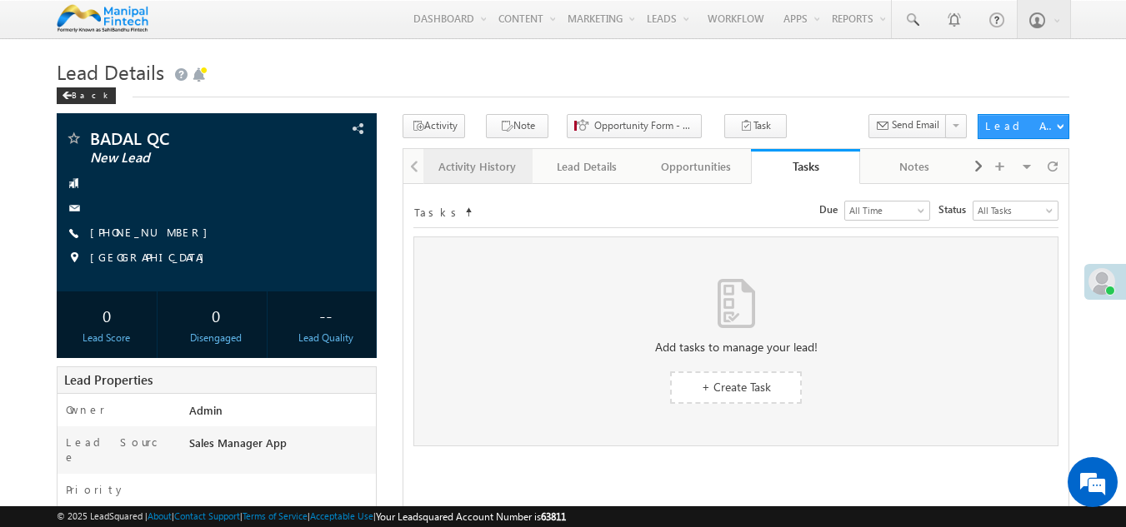
click at [480, 163] on div "Activity History" at bounding box center [477, 167] width 81 height 20
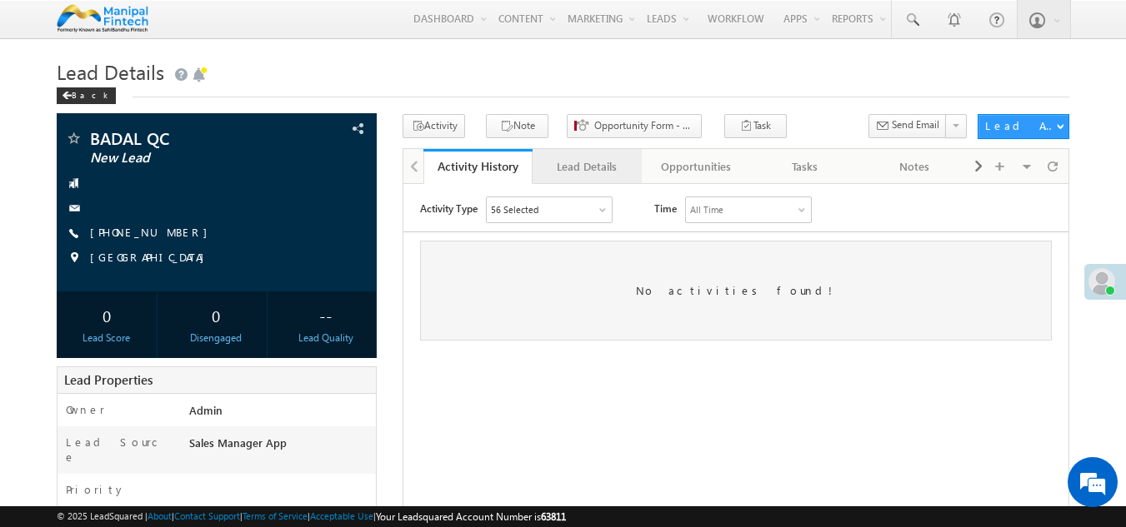
click at [587, 172] on div "Lead Details" at bounding box center [586, 167] width 81 height 20
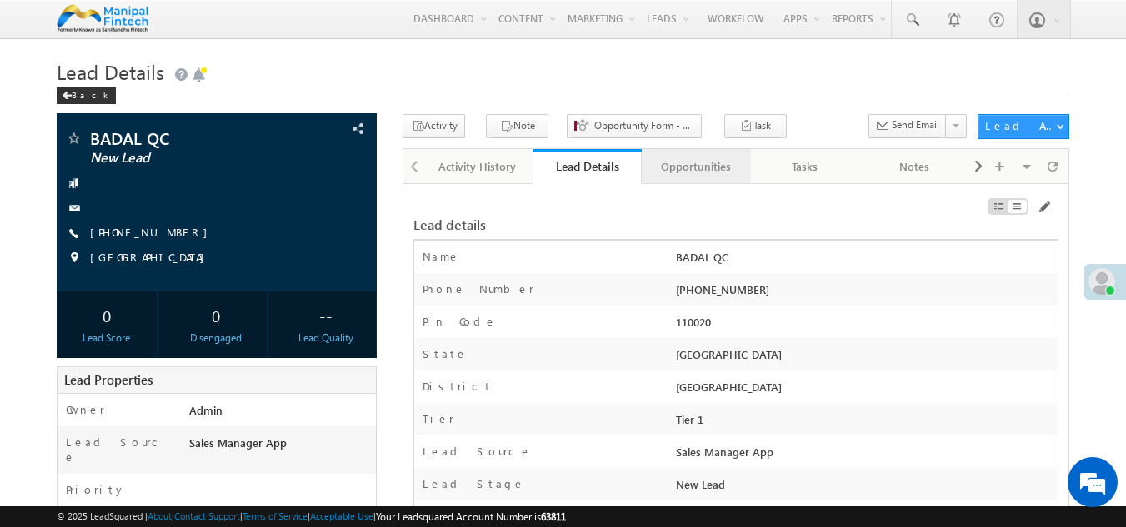
click at [663, 165] on div "Opportunities" at bounding box center [695, 167] width 81 height 20
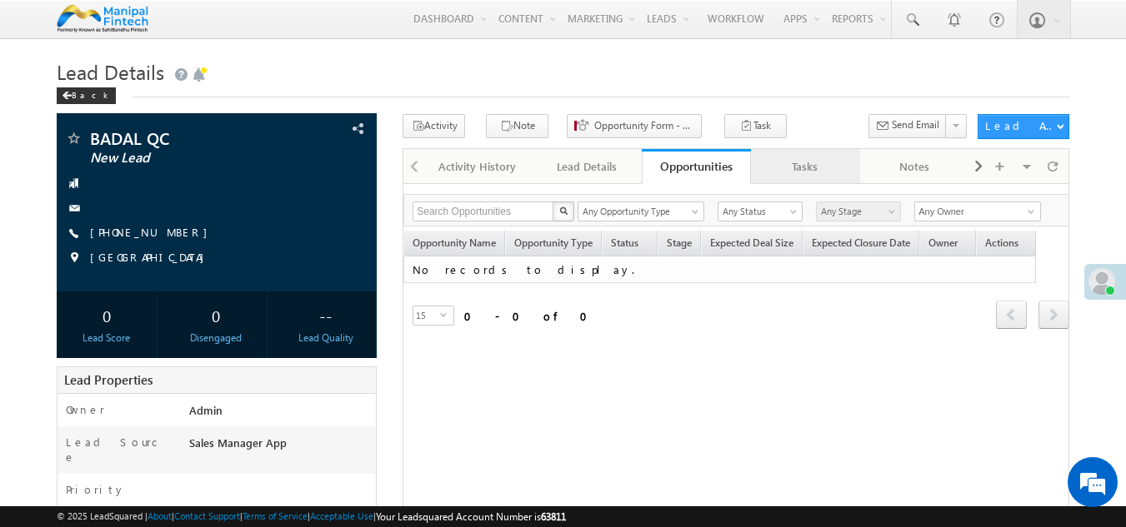
click at [792, 171] on div "Tasks" at bounding box center [804, 167] width 81 height 20
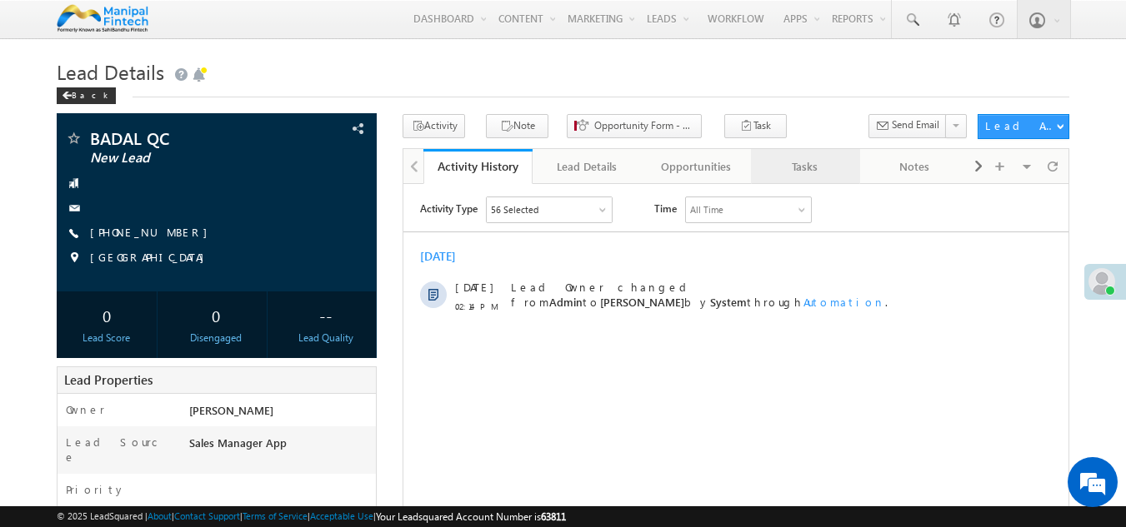
click at [797, 172] on div "Tasks" at bounding box center [804, 167] width 81 height 20
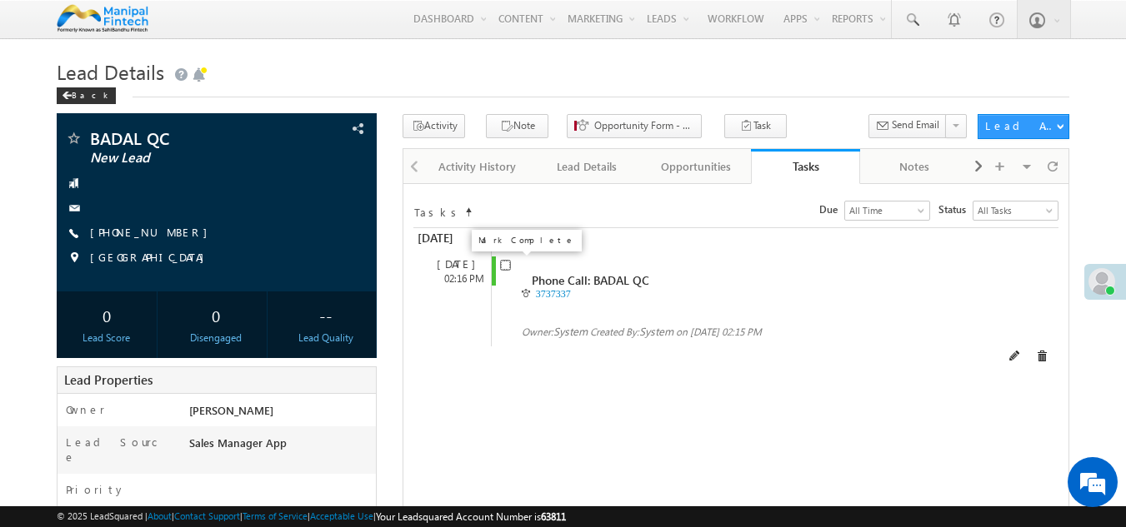
click at [500, 265] on input "checkbox" at bounding box center [505, 265] width 11 height 11
checkbox input "false"
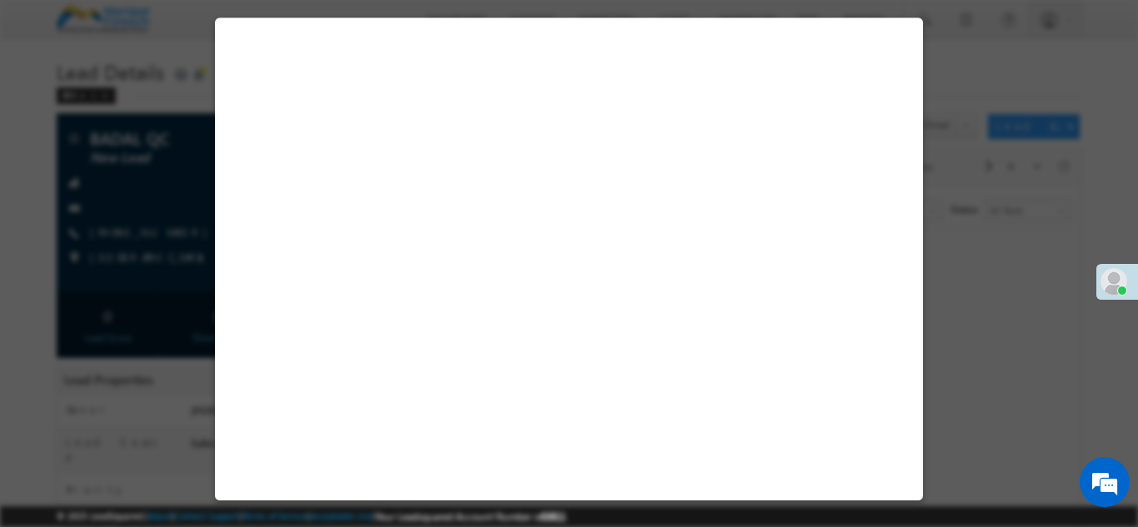
select select "Sales Manager App"
select select "Fresh Lead"
select select "Doorstep"
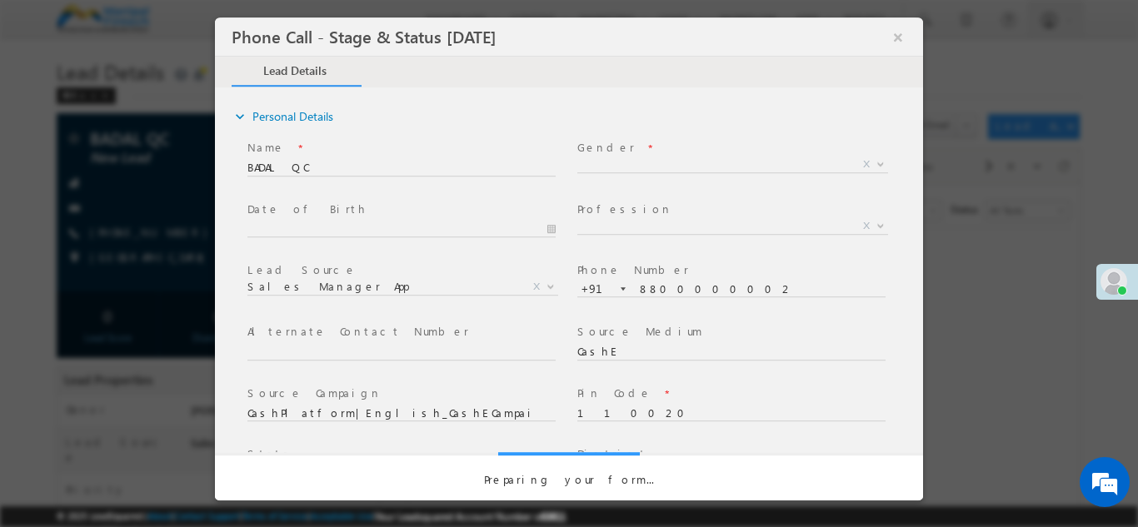
select select "Open"
select select "Fresh Lead"
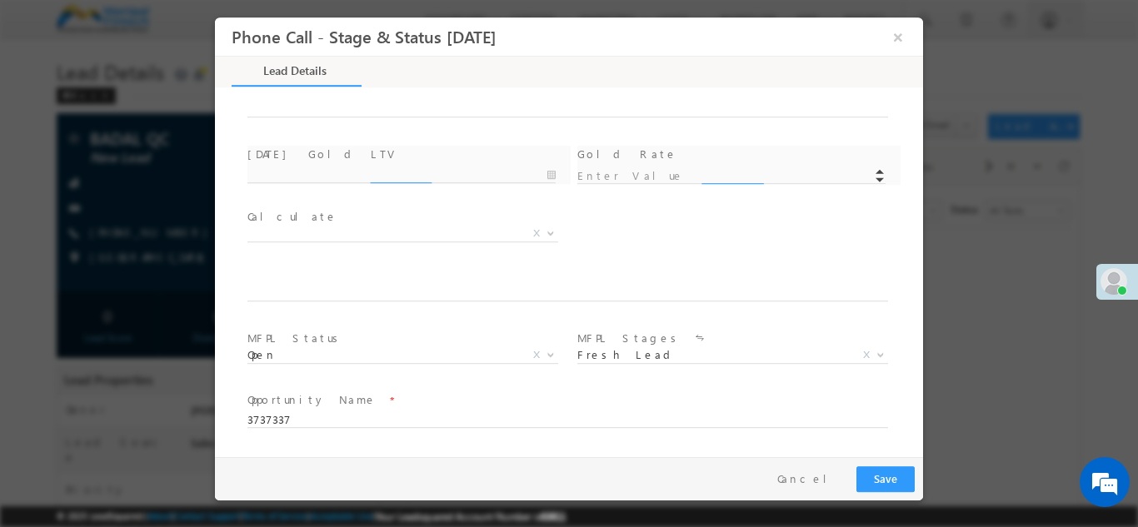
scroll to position [974, 0]
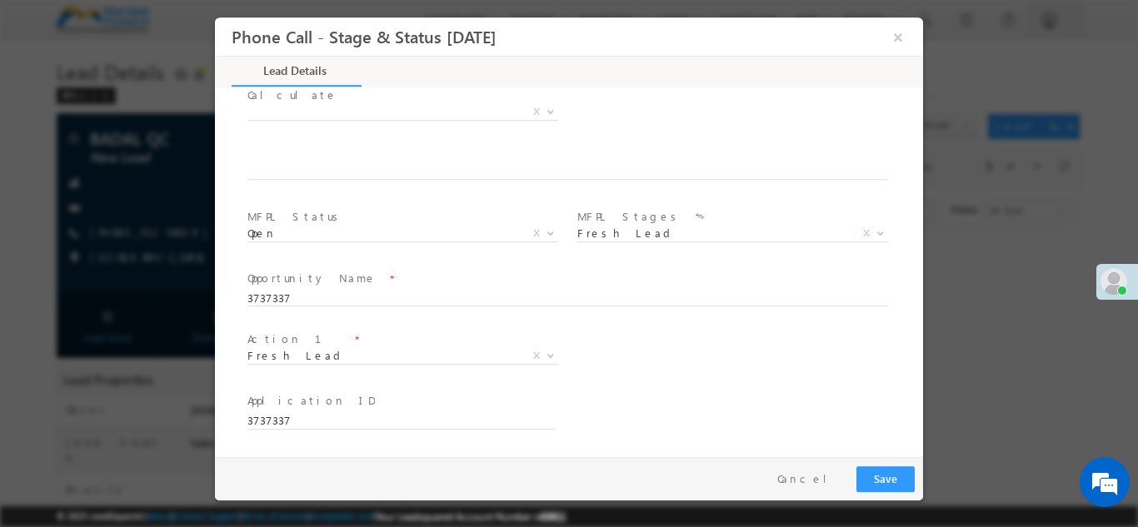
type input "[DATE] 2:15 PM"
type input "0"
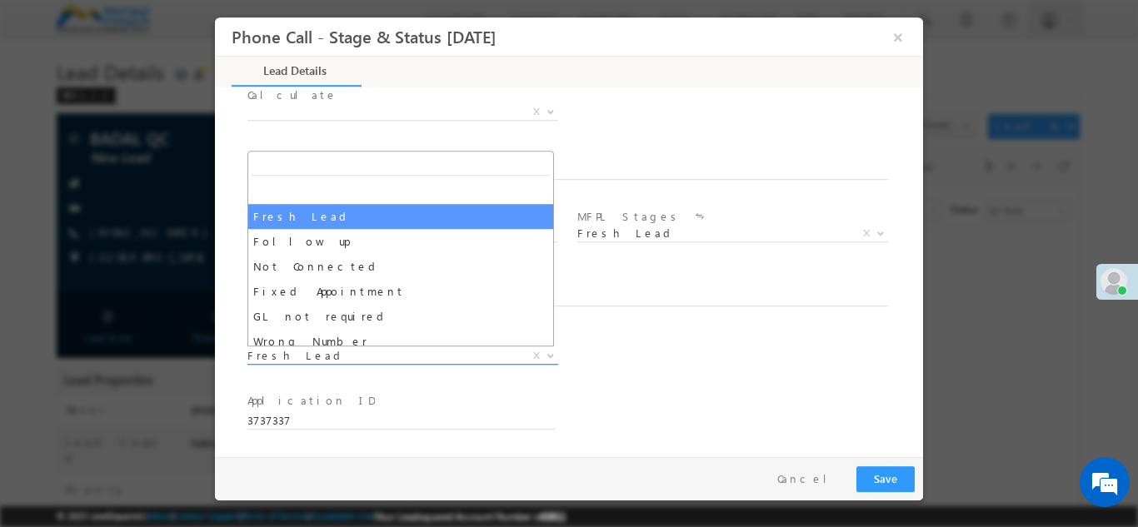
click at [302, 356] on span "Fresh Lead" at bounding box center [382, 354] width 271 height 15
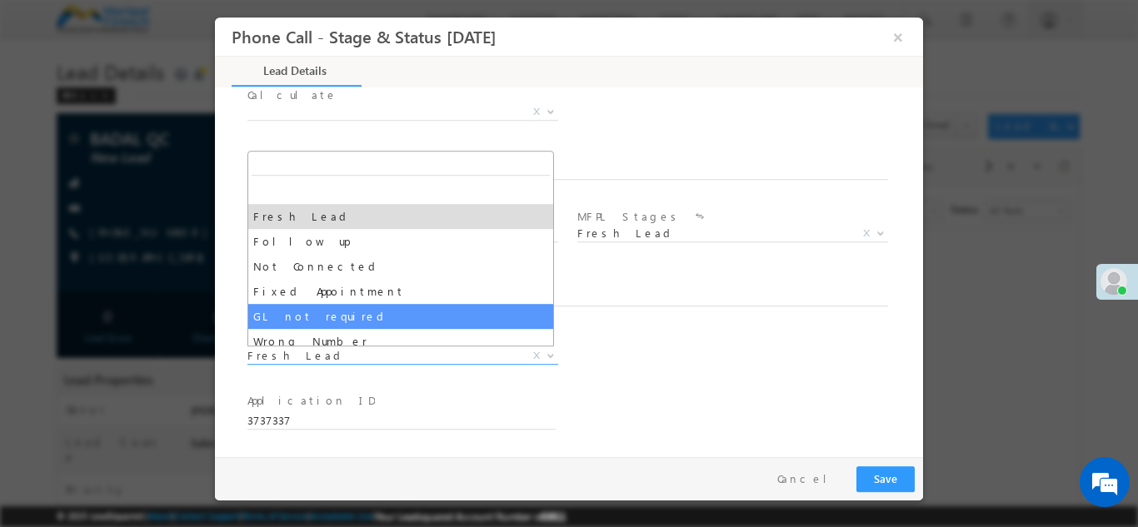
scroll to position [0, 0]
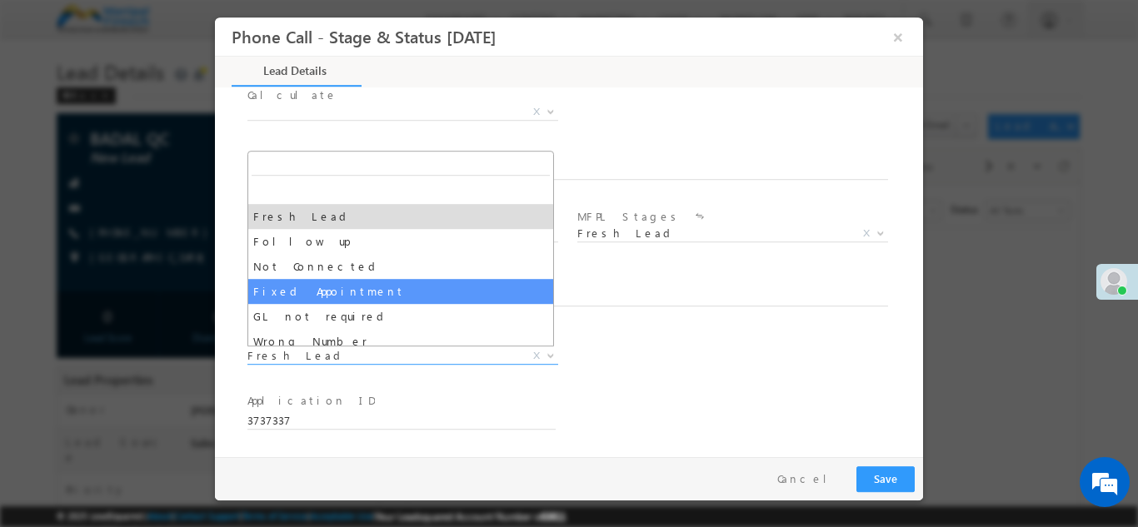
select select "Fixed Appointment"
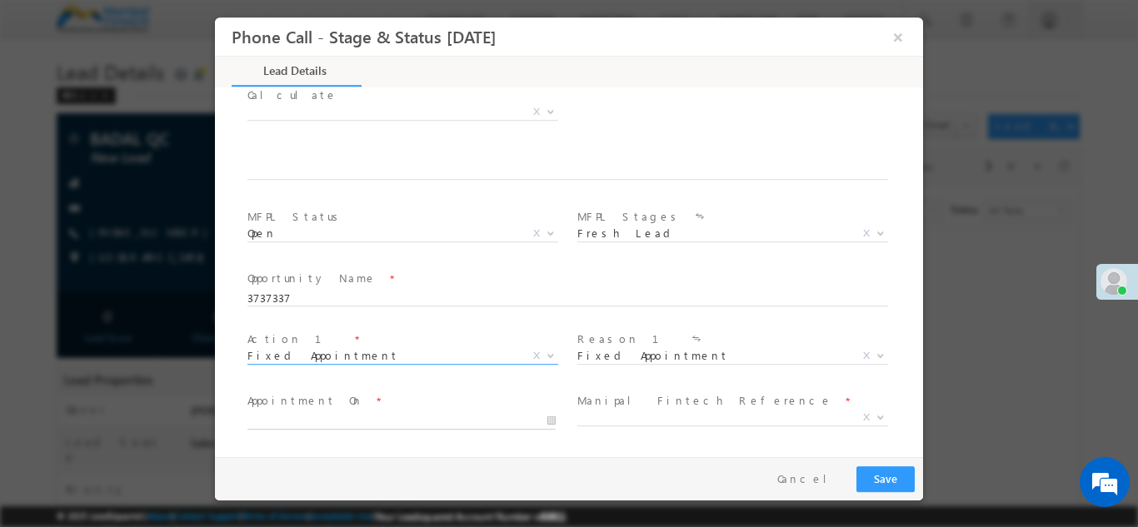
type input "[DATE] 2:16 PM"
type input "16"
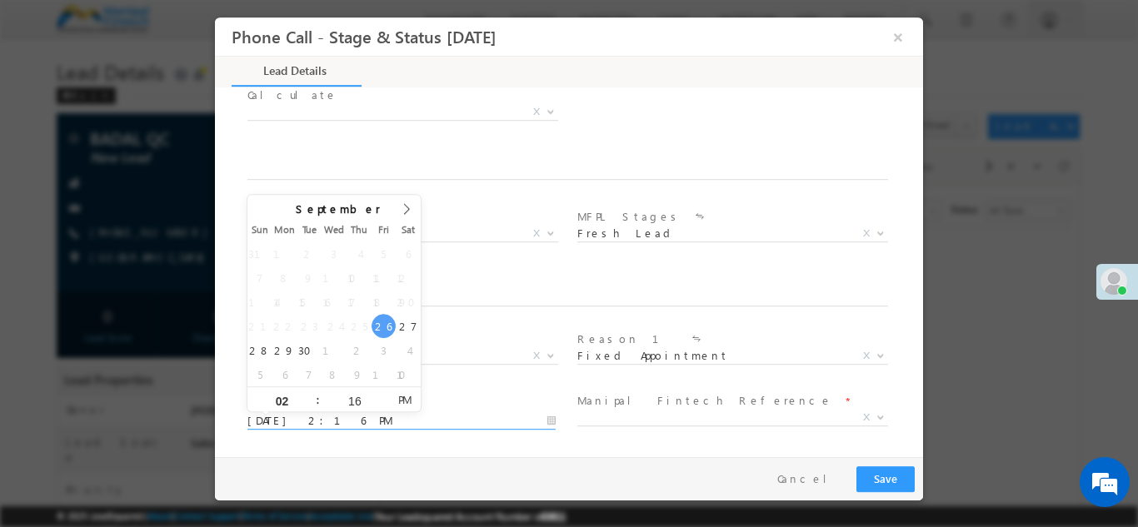
click at [318, 415] on input "[DATE] 2:16 PM" at bounding box center [401, 420] width 308 height 17
drag, startPoint x: 292, startPoint y: 392, endPoint x: 292, endPoint y: 402, distance: 9.2
click at [292, 402] on div "02" at bounding box center [281, 399] width 69 height 25
click at [292, 402] on input "02" at bounding box center [281, 400] width 69 height 11
type input "4"
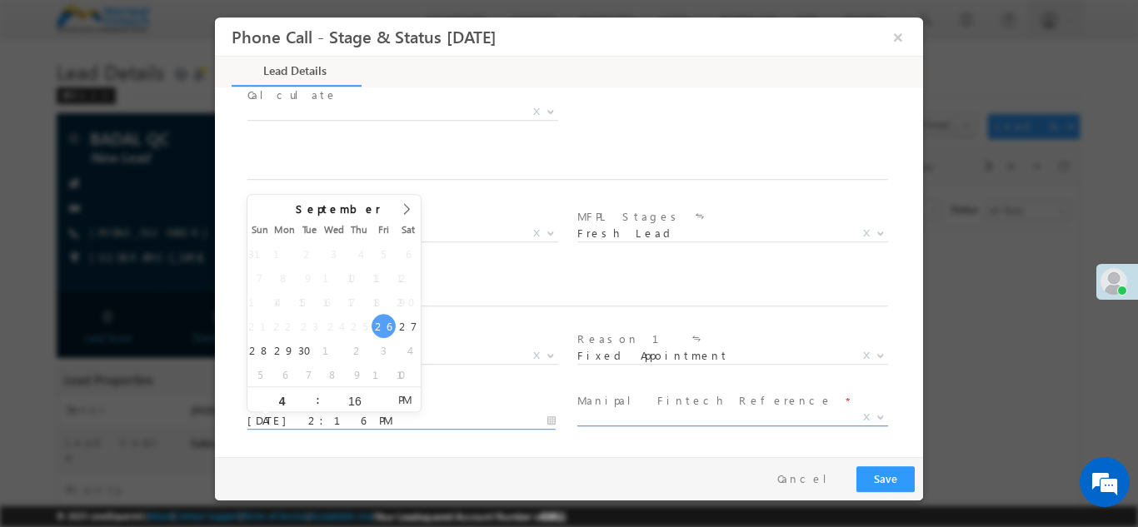
type input "[DATE] 4:16 PM"
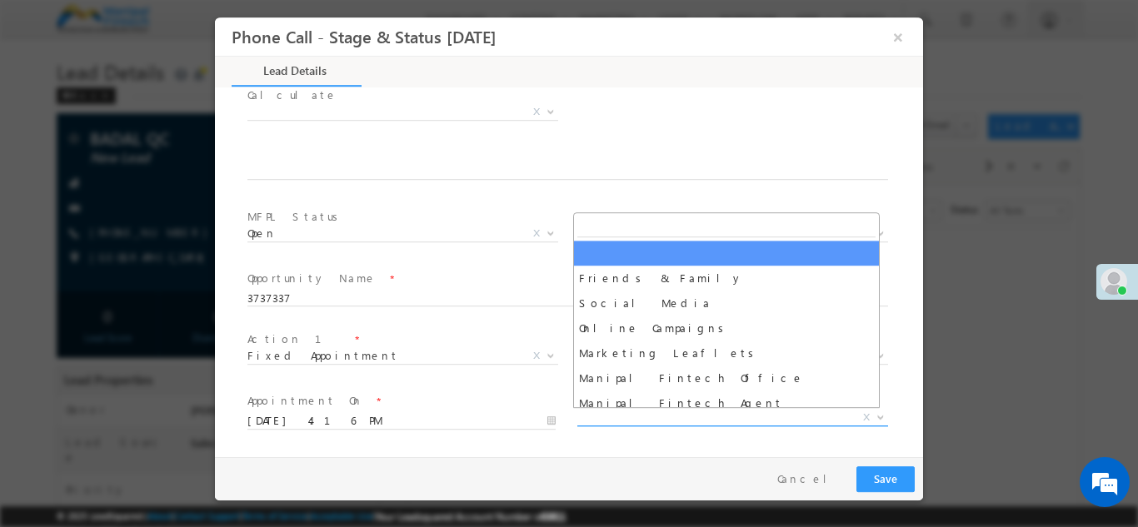
click at [627, 411] on span "X" at bounding box center [732, 417] width 311 height 17
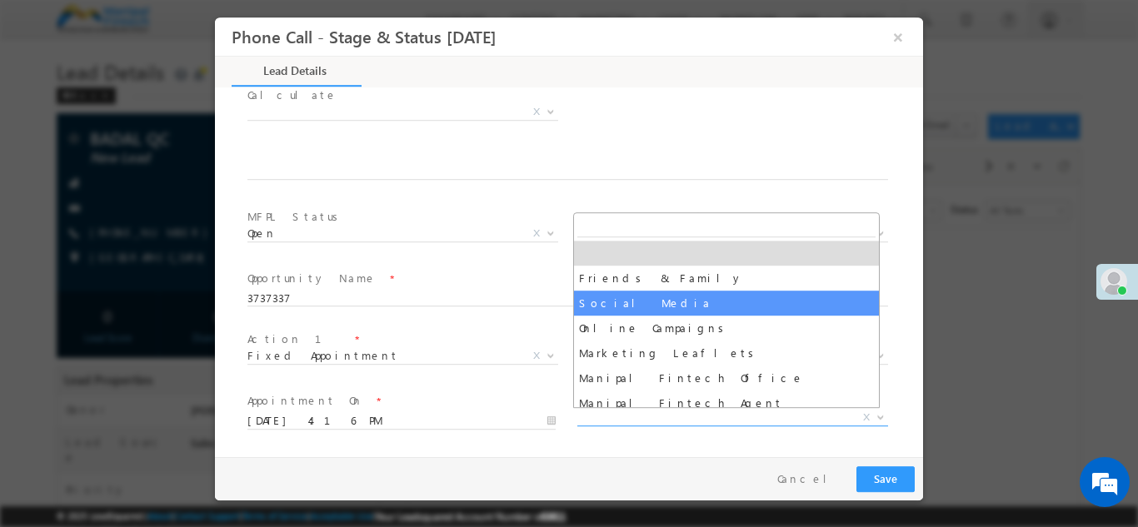
select select "Social Media"
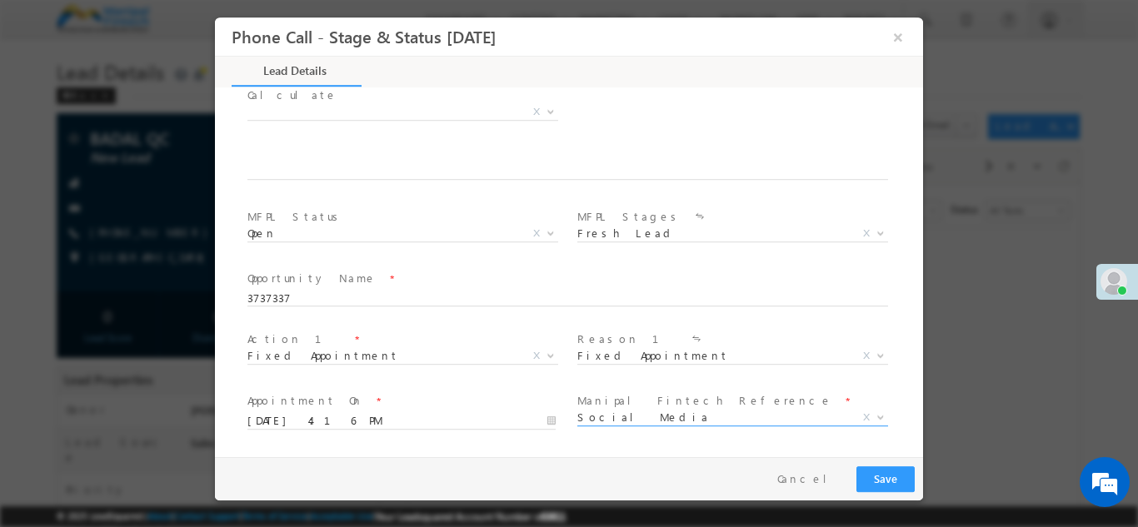
scroll to position [1097, 0]
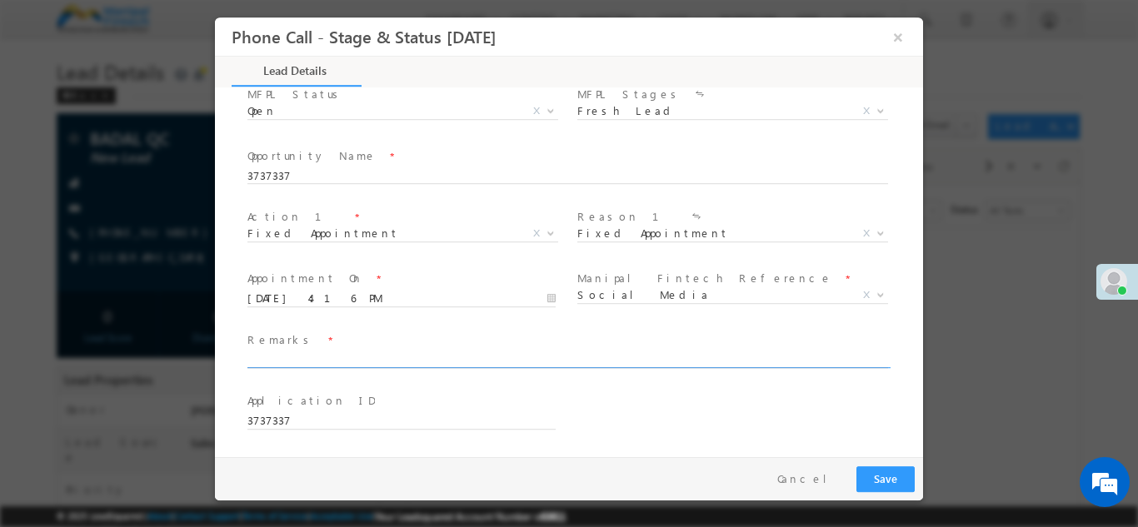
click at [332, 355] on input "text" at bounding box center [567, 360] width 641 height 17
type input "n"
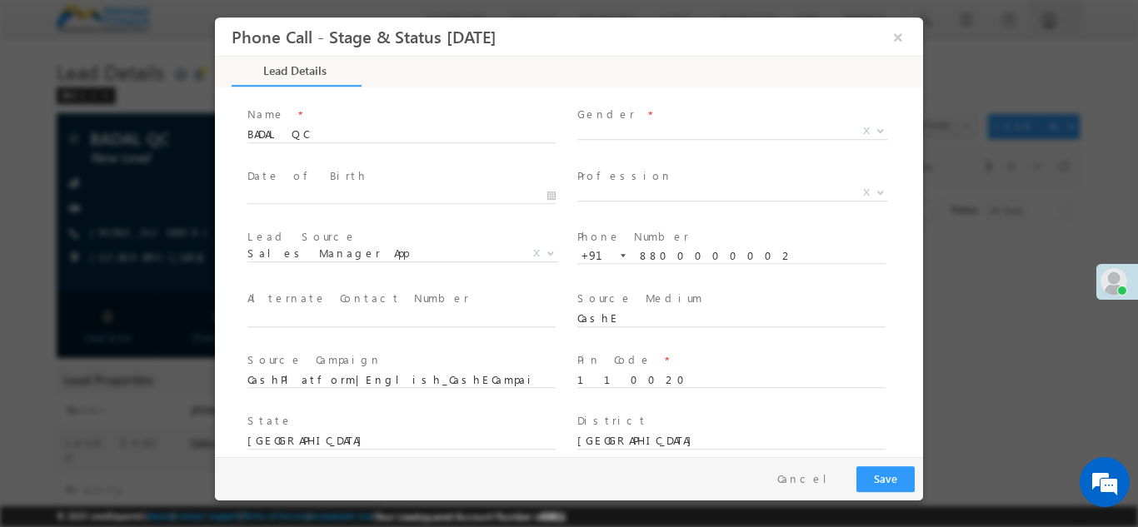
scroll to position [0, 0]
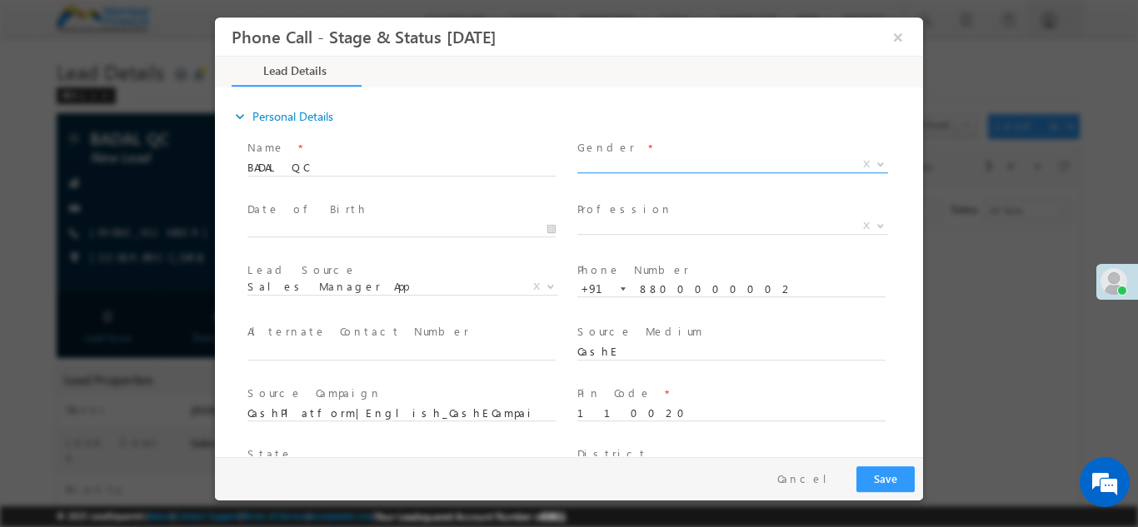
type input "badal802"
click at [595, 162] on span "X" at bounding box center [732, 164] width 311 height 17
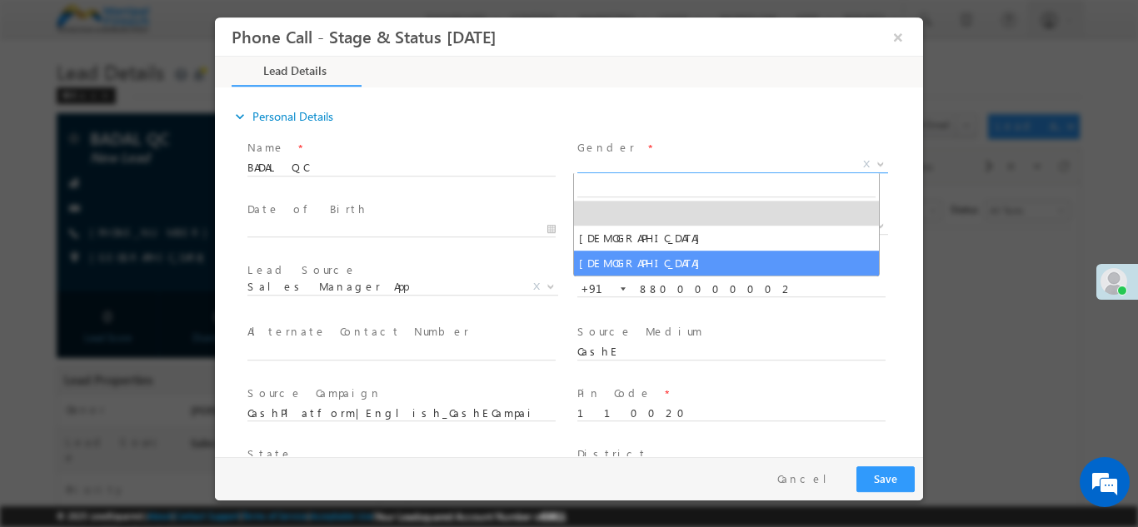
select select "[DEMOGRAPHIC_DATA]"
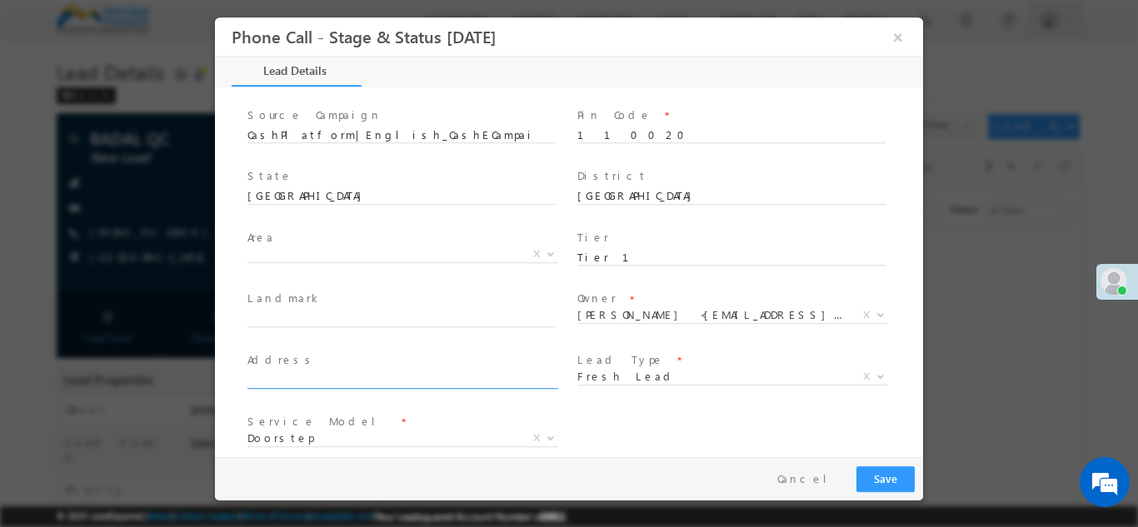
scroll to position [279, 0]
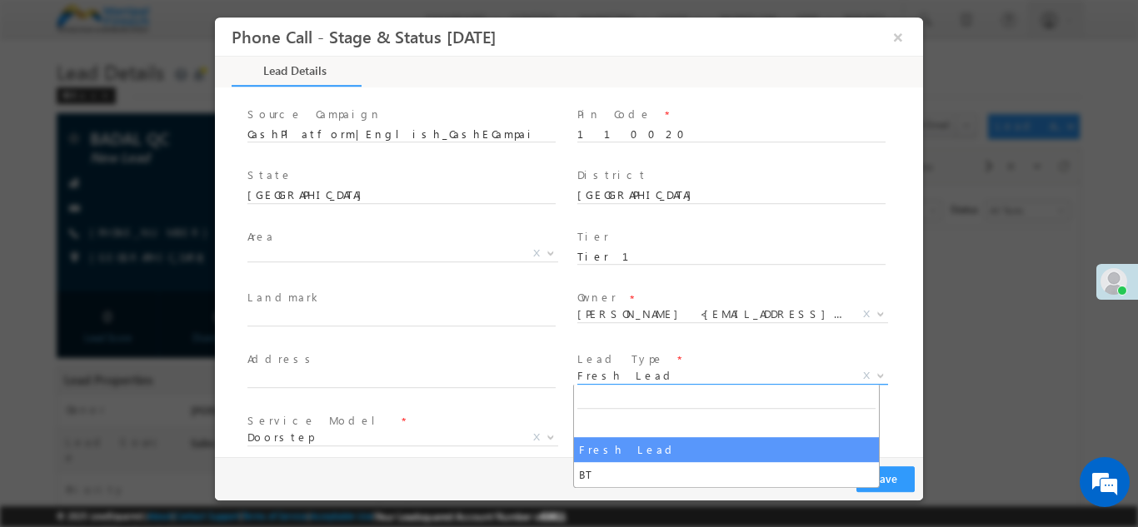
click at [615, 373] on span "Fresh Lead" at bounding box center [712, 374] width 271 height 15
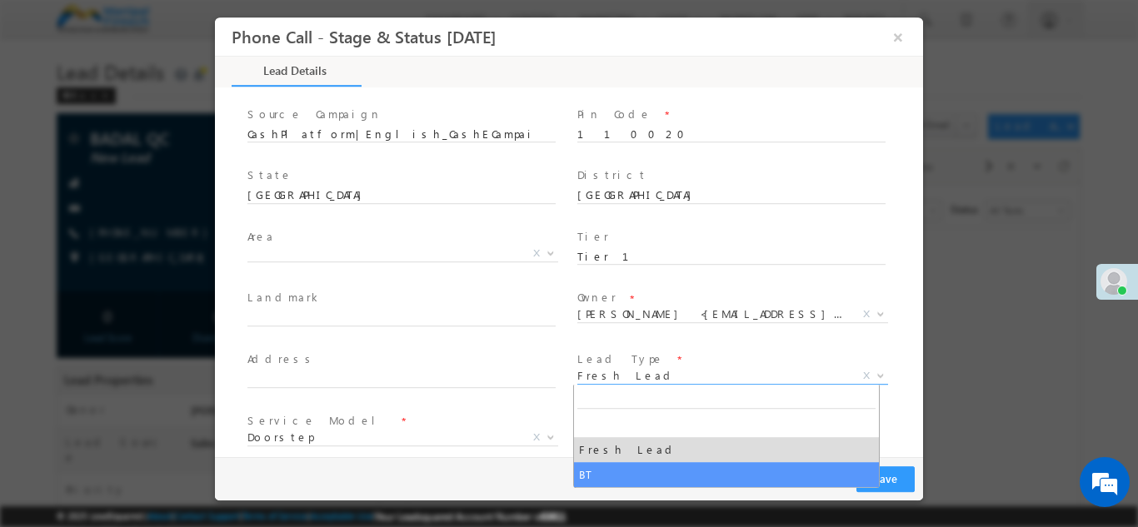
select select "BT"
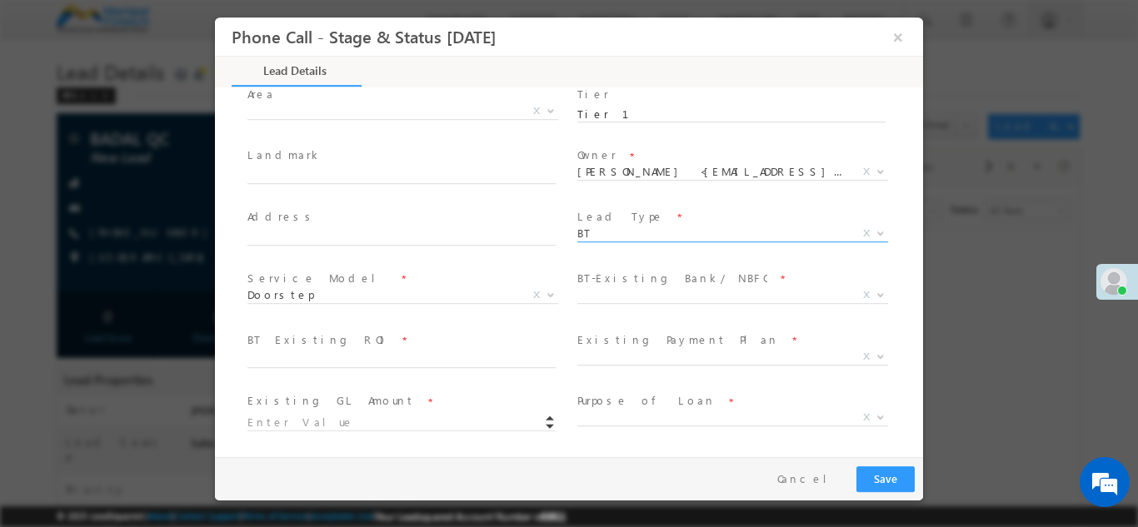
scroll to position [422, 0]
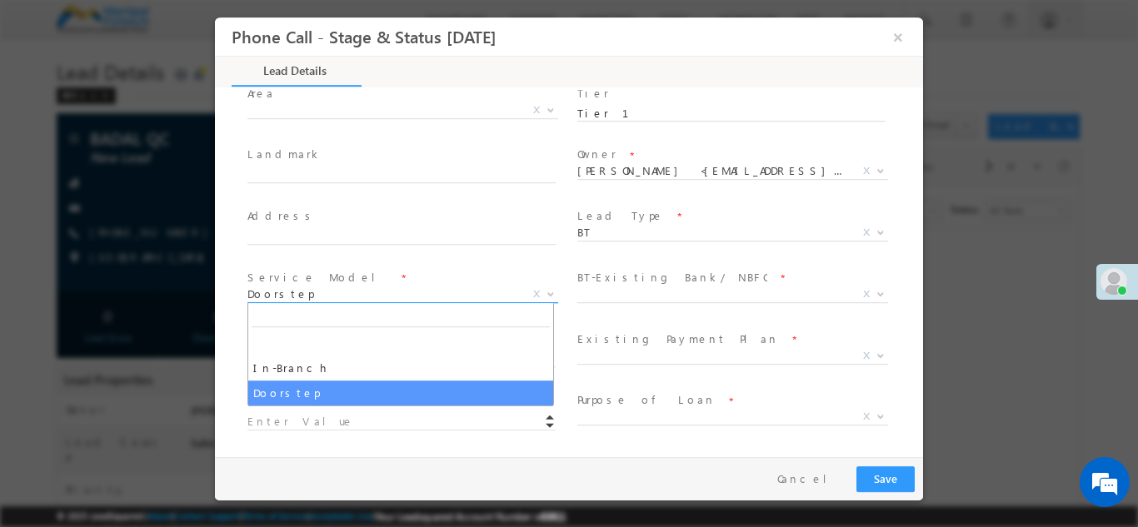
click at [348, 292] on span "Doorstep" at bounding box center [382, 293] width 271 height 15
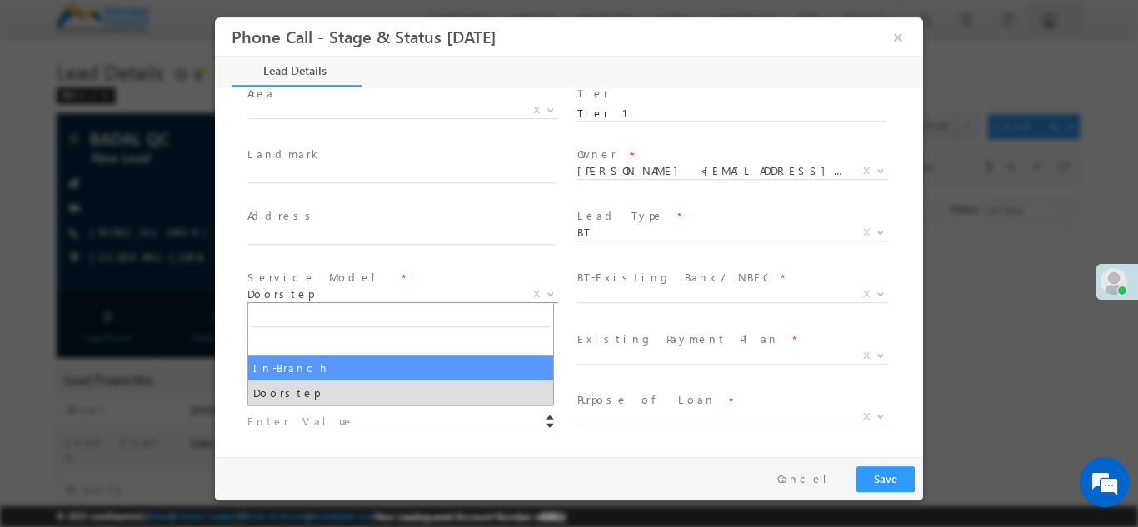
select select "In-Branch"
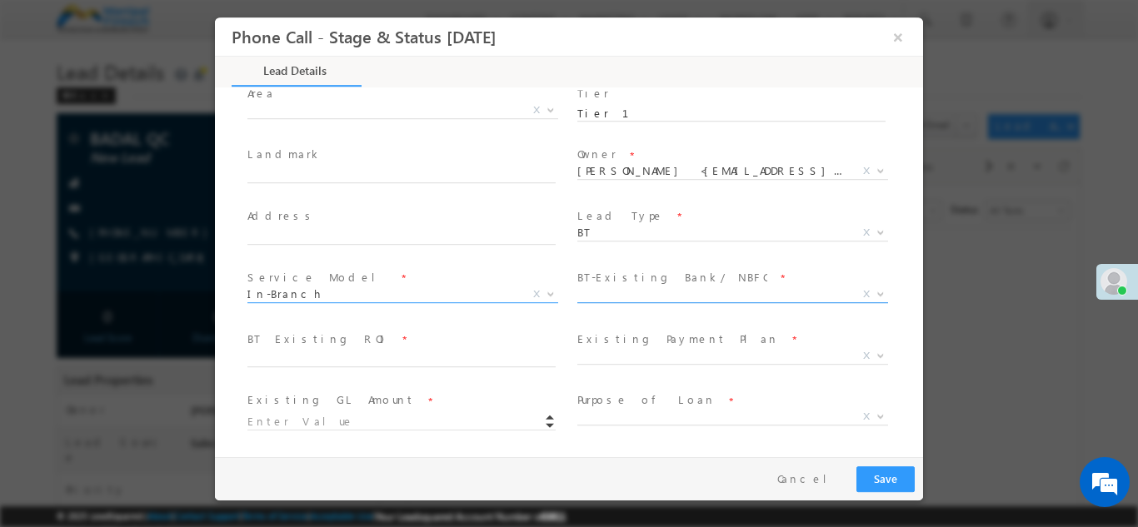
click at [664, 292] on span "X" at bounding box center [732, 294] width 311 height 17
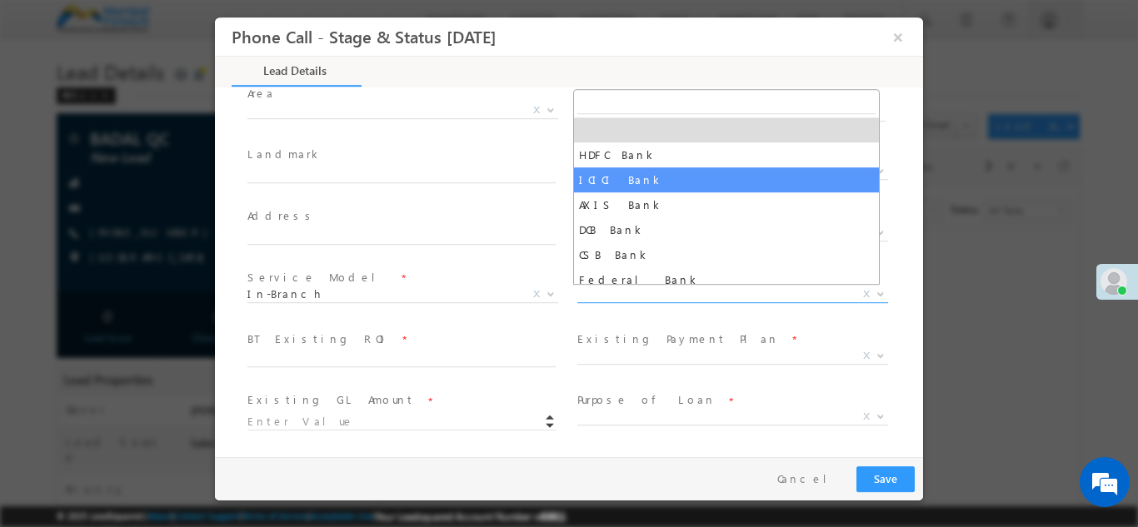
select select "ICICI Bank"
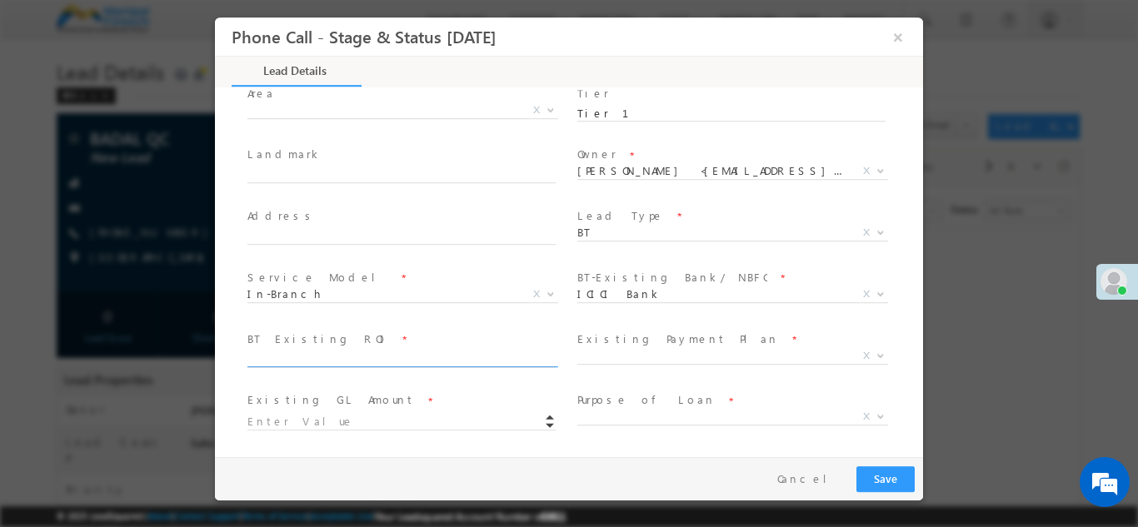
drag, startPoint x: 316, startPoint y: 349, endPoint x: 316, endPoint y: 361, distance: 11.7
click at [316, 361] on span at bounding box center [408, 359] width 323 height 18
click at [316, 361] on input "text" at bounding box center [401, 359] width 308 height 17
type input "33"
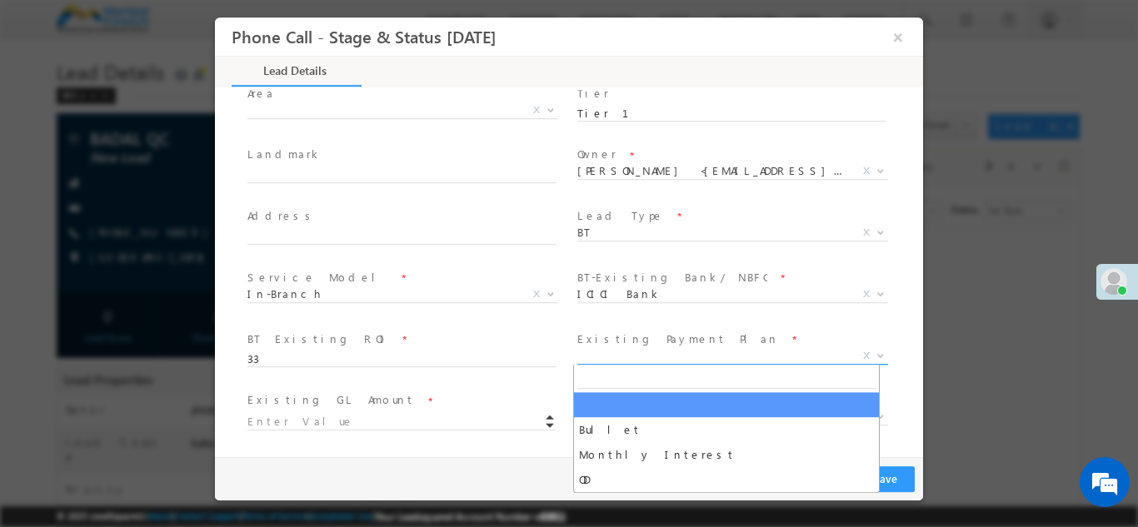
click at [597, 357] on span "X" at bounding box center [732, 355] width 311 height 17
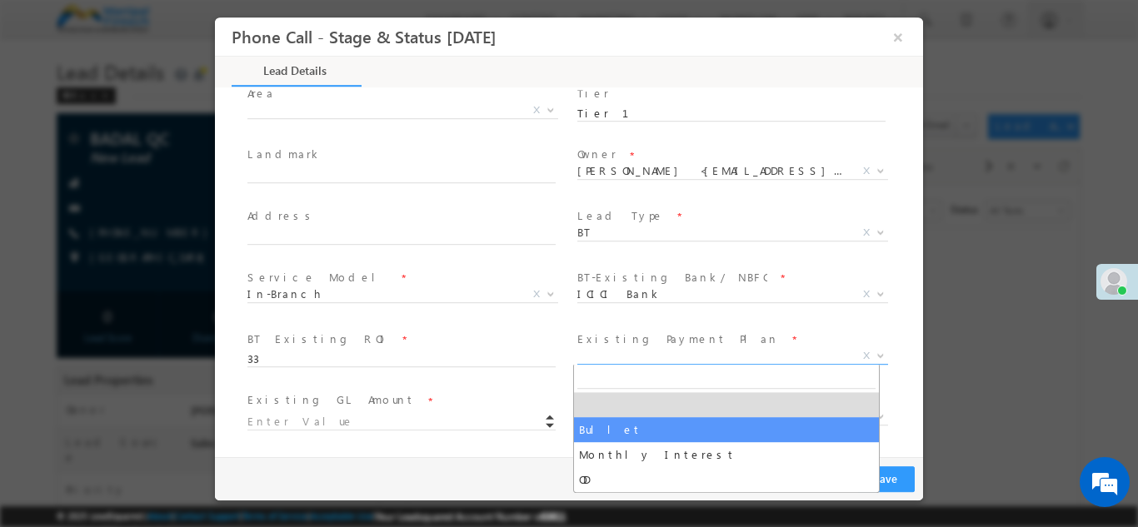
select select "Bullet"
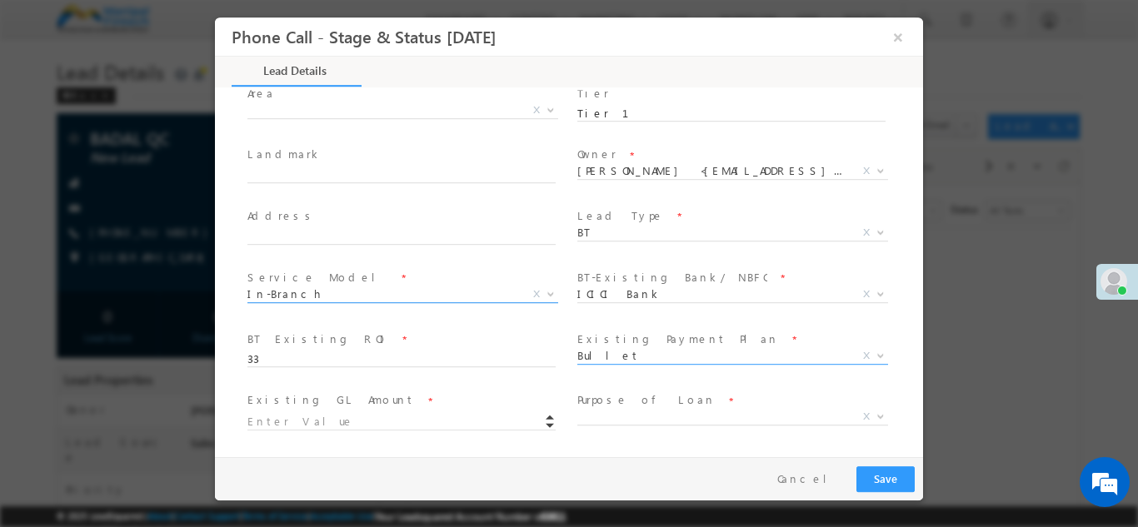
scroll to position [542, 0]
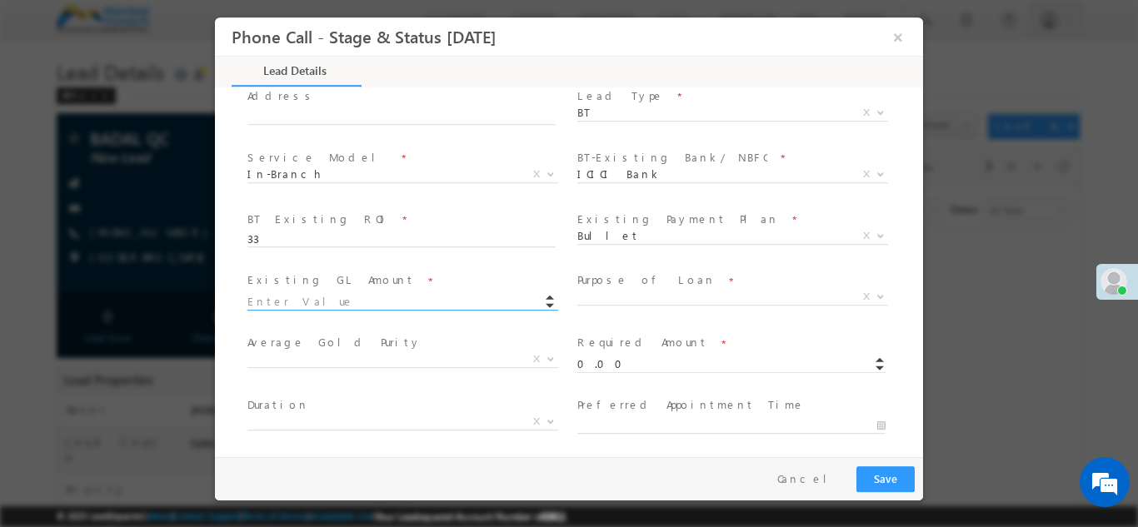
click at [279, 305] on input at bounding box center [401, 301] width 308 height 17
type input "333333.00"
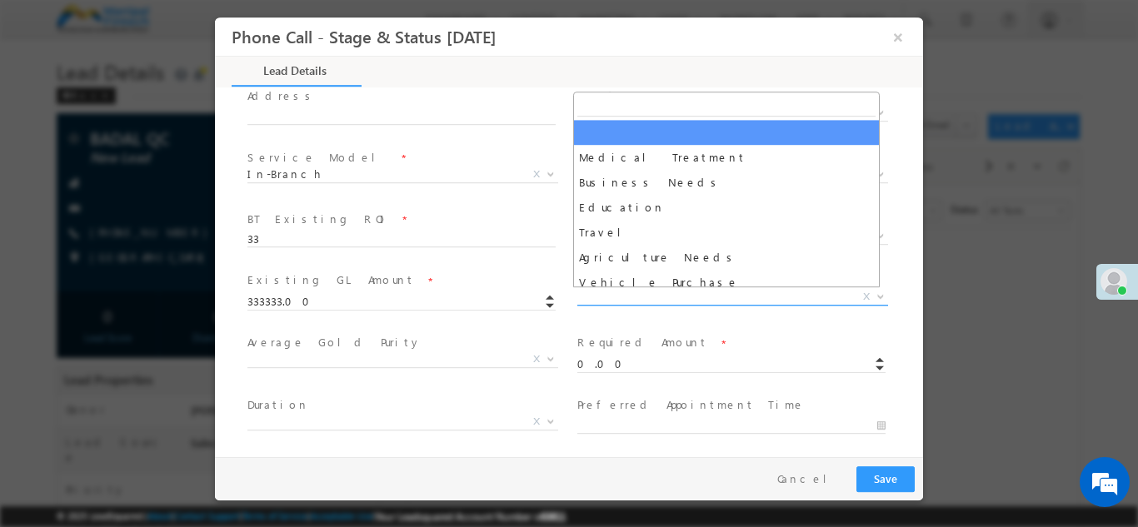
click at [605, 294] on span "X" at bounding box center [732, 296] width 311 height 17
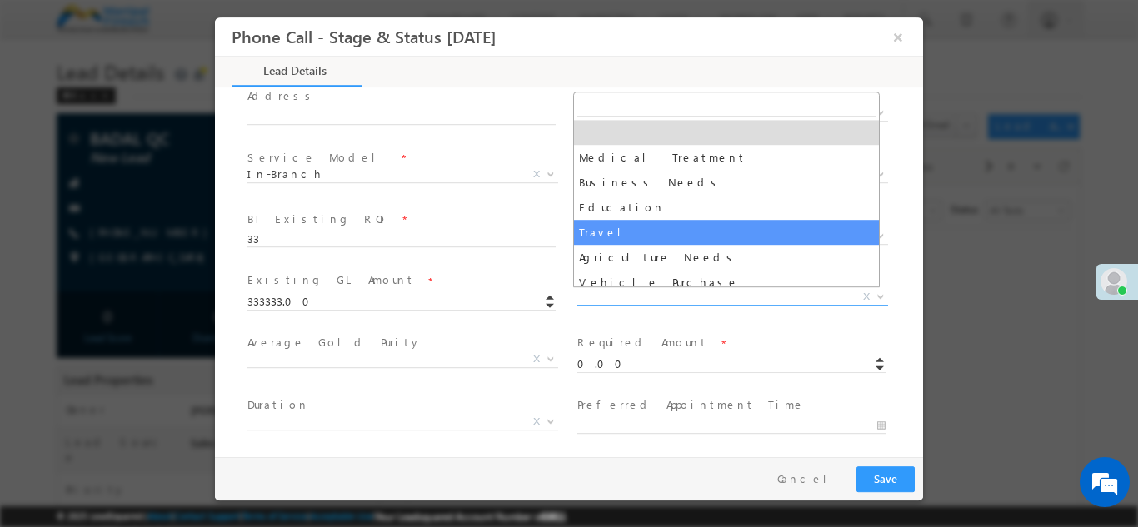
select select "Travel"
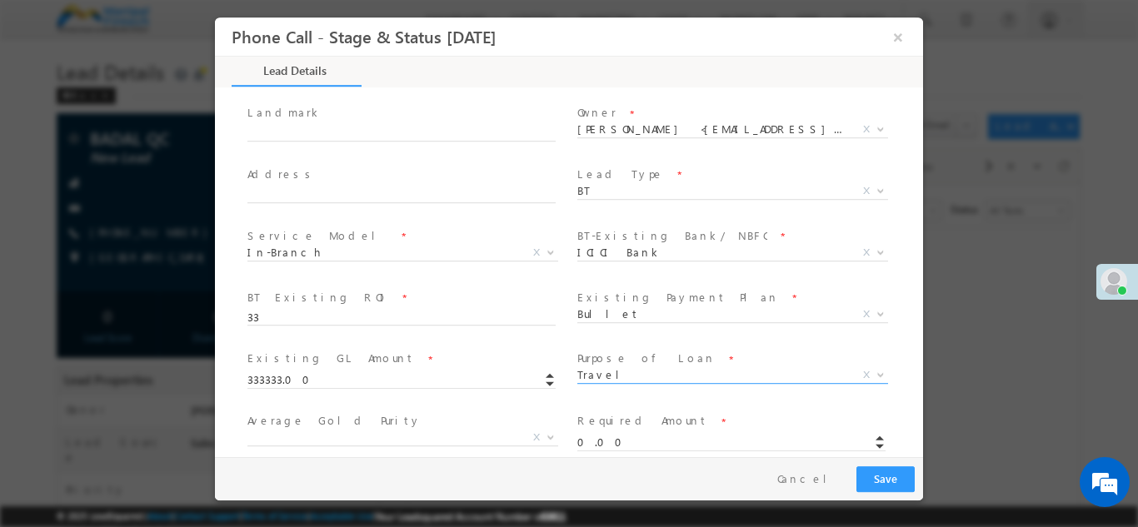
scroll to position [454, 0]
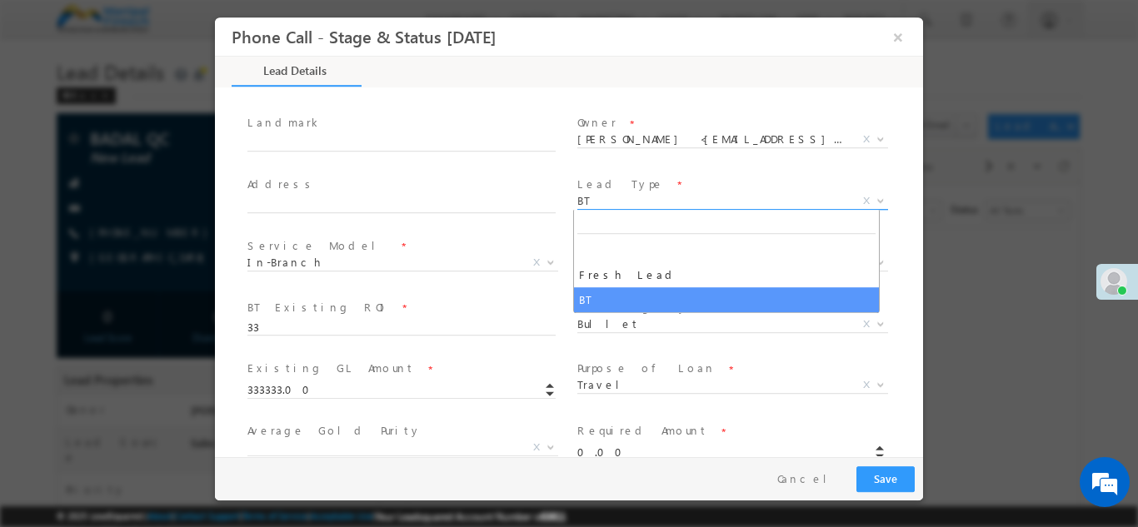
click at [611, 198] on span "BT" at bounding box center [712, 199] width 271 height 15
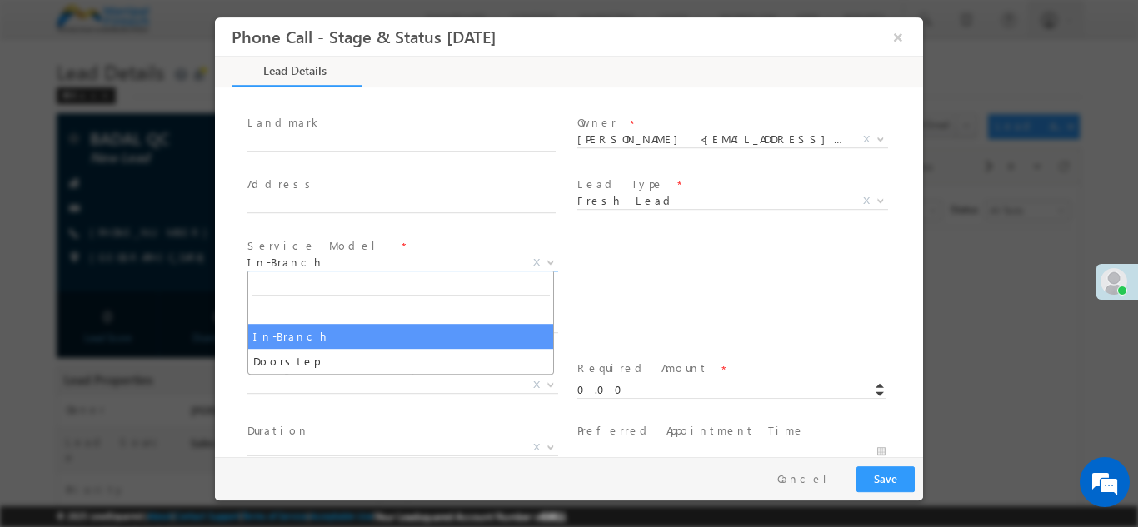
click at [285, 263] on span "In-Branch" at bounding box center [382, 261] width 271 height 15
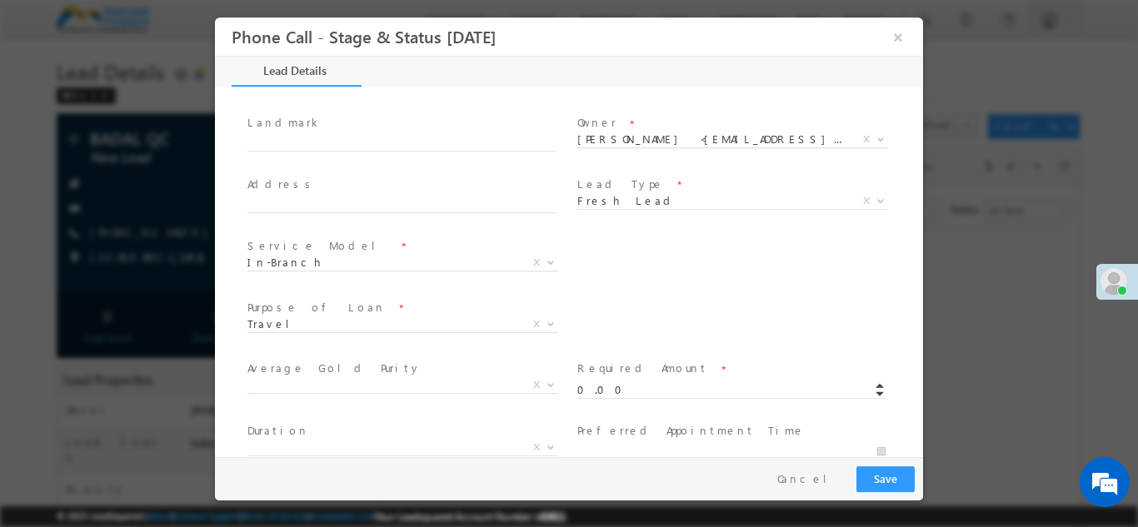
click at [721, 337] on div "Existing GL Amount * 333333.00 Purpose of Loan * Medical Treatment Business Nee…" at bounding box center [583, 326] width 679 height 62
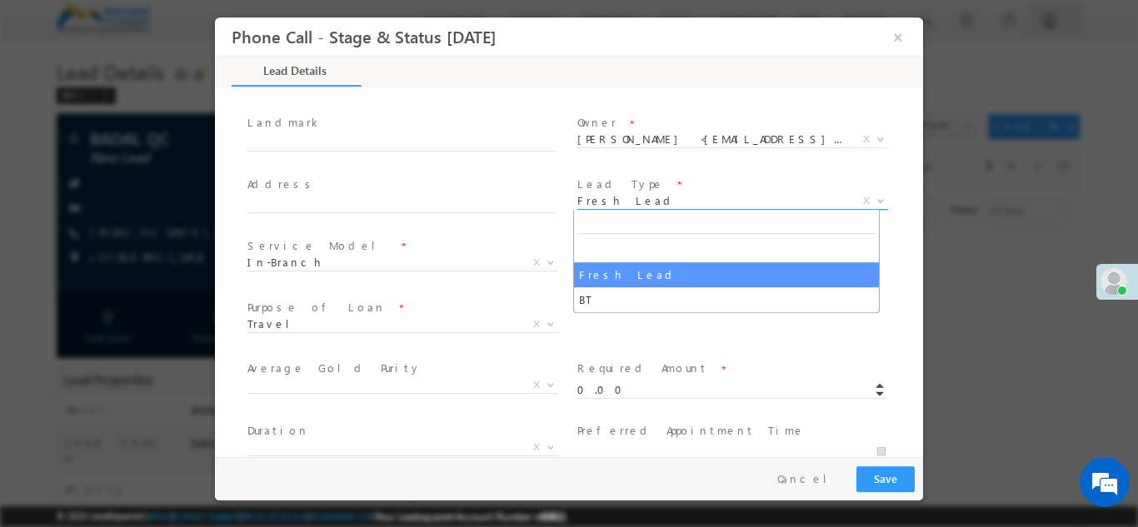
click at [642, 200] on span "Fresh Lead" at bounding box center [712, 199] width 271 height 15
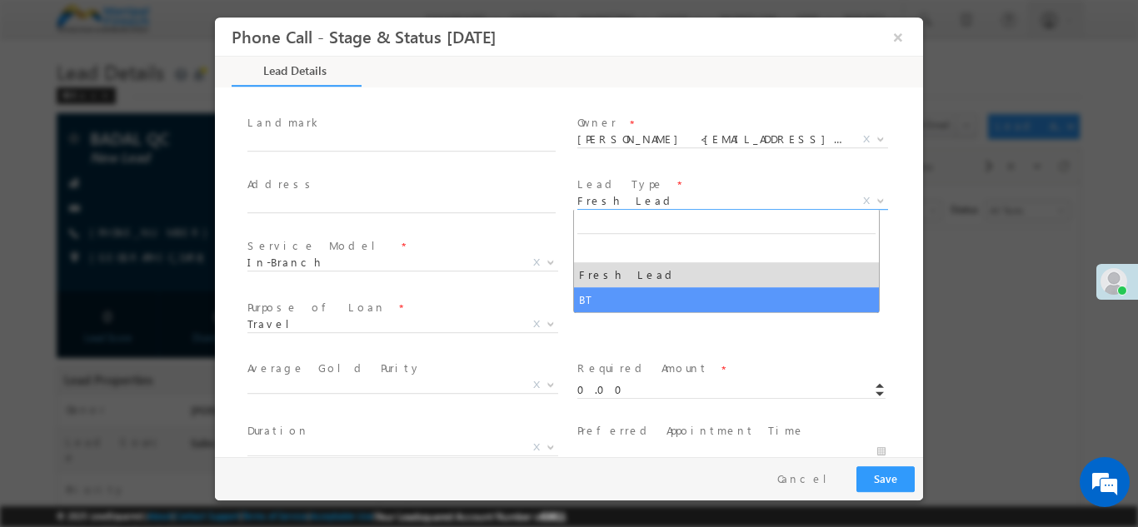
select select "BT"
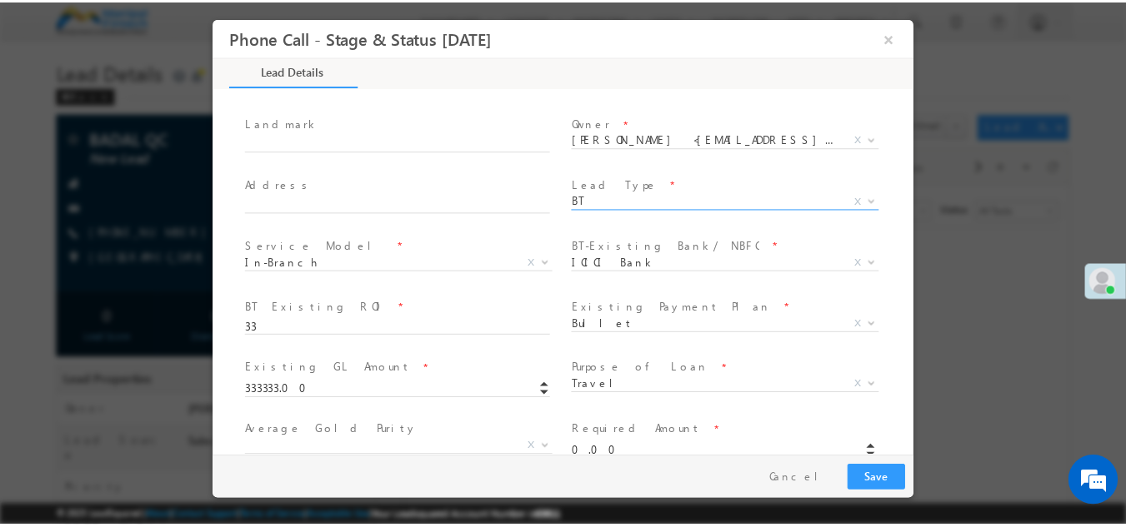
scroll to position [1159, 0]
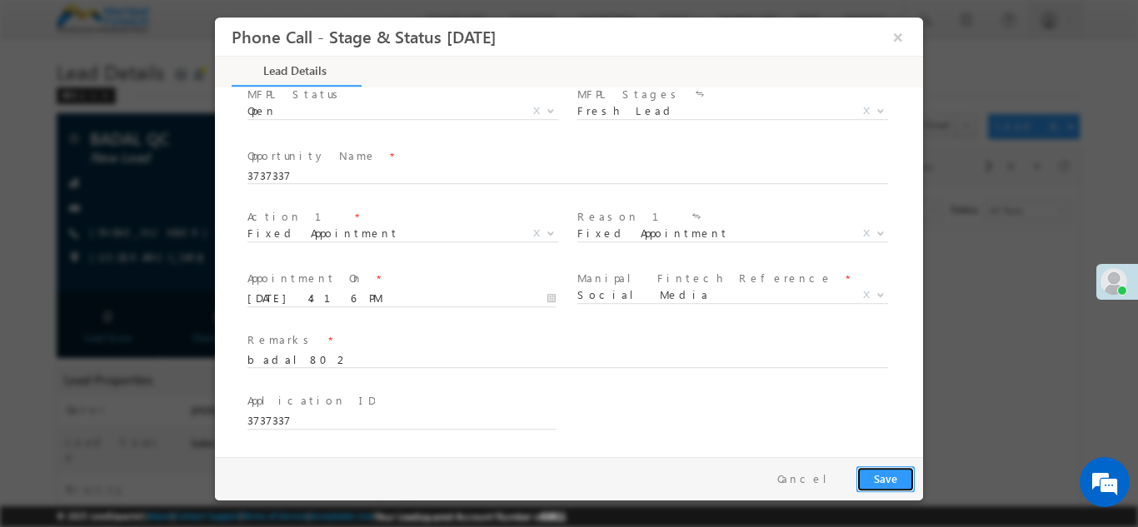
click at [890, 479] on button "Save" at bounding box center [886, 479] width 58 height 26
